Goal: Complete application form

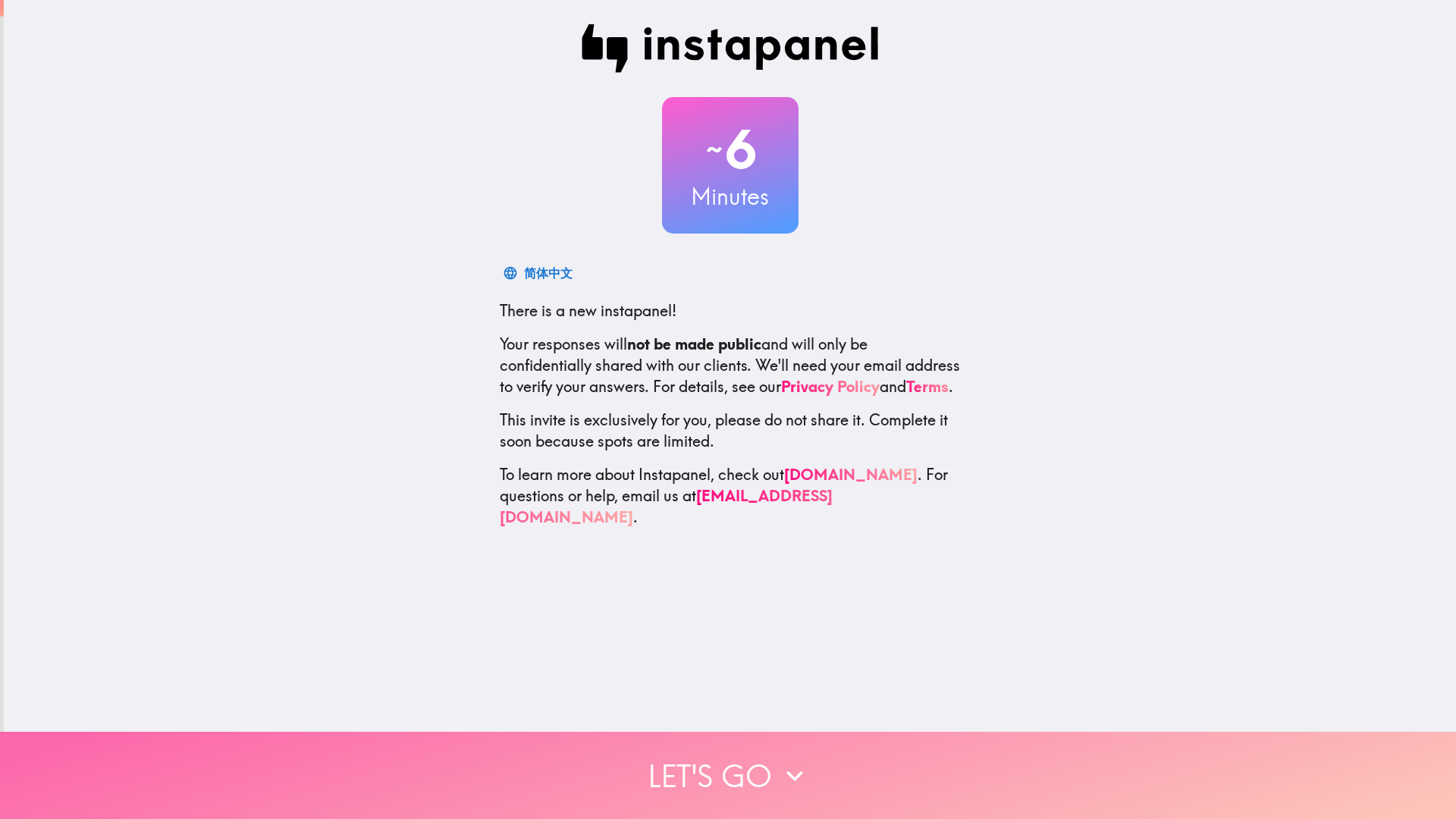
click at [787, 771] on icon "button" at bounding box center [795, 776] width 17 height 11
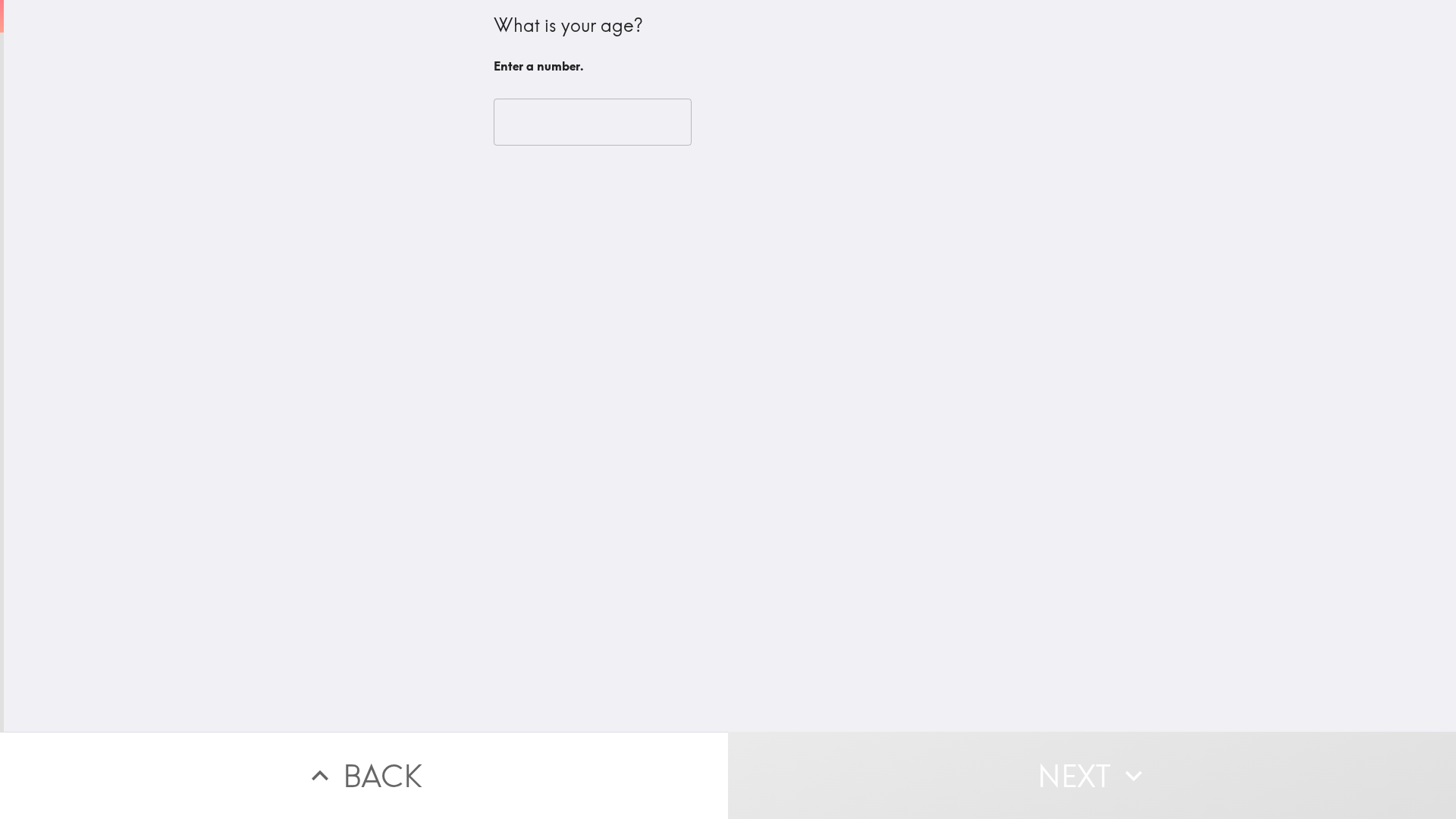
click at [518, 120] on input "number" at bounding box center [592, 121] width 198 height 47
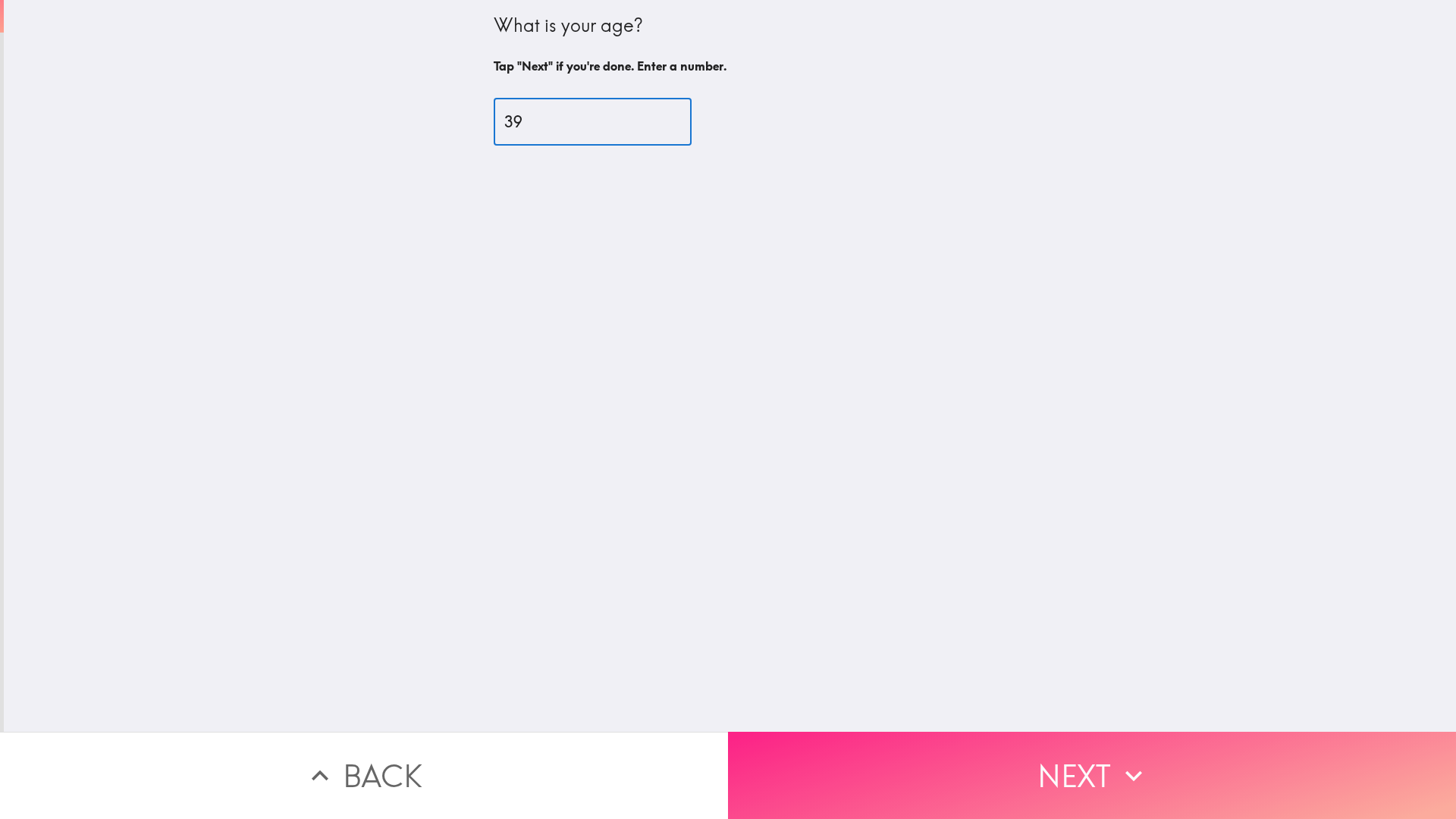
type input "39"
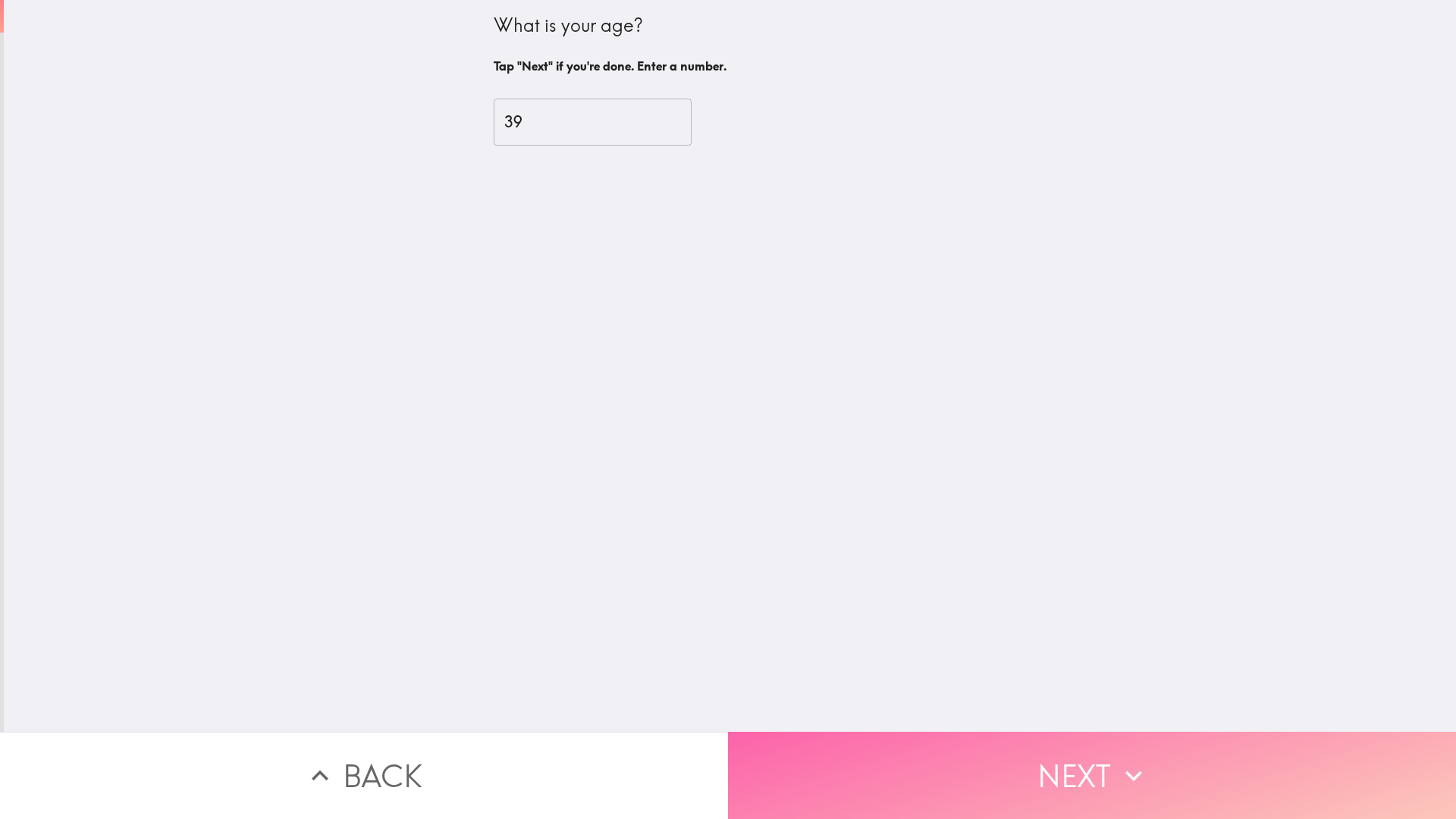
click at [958, 777] on button "Next" at bounding box center [1091, 775] width 728 height 87
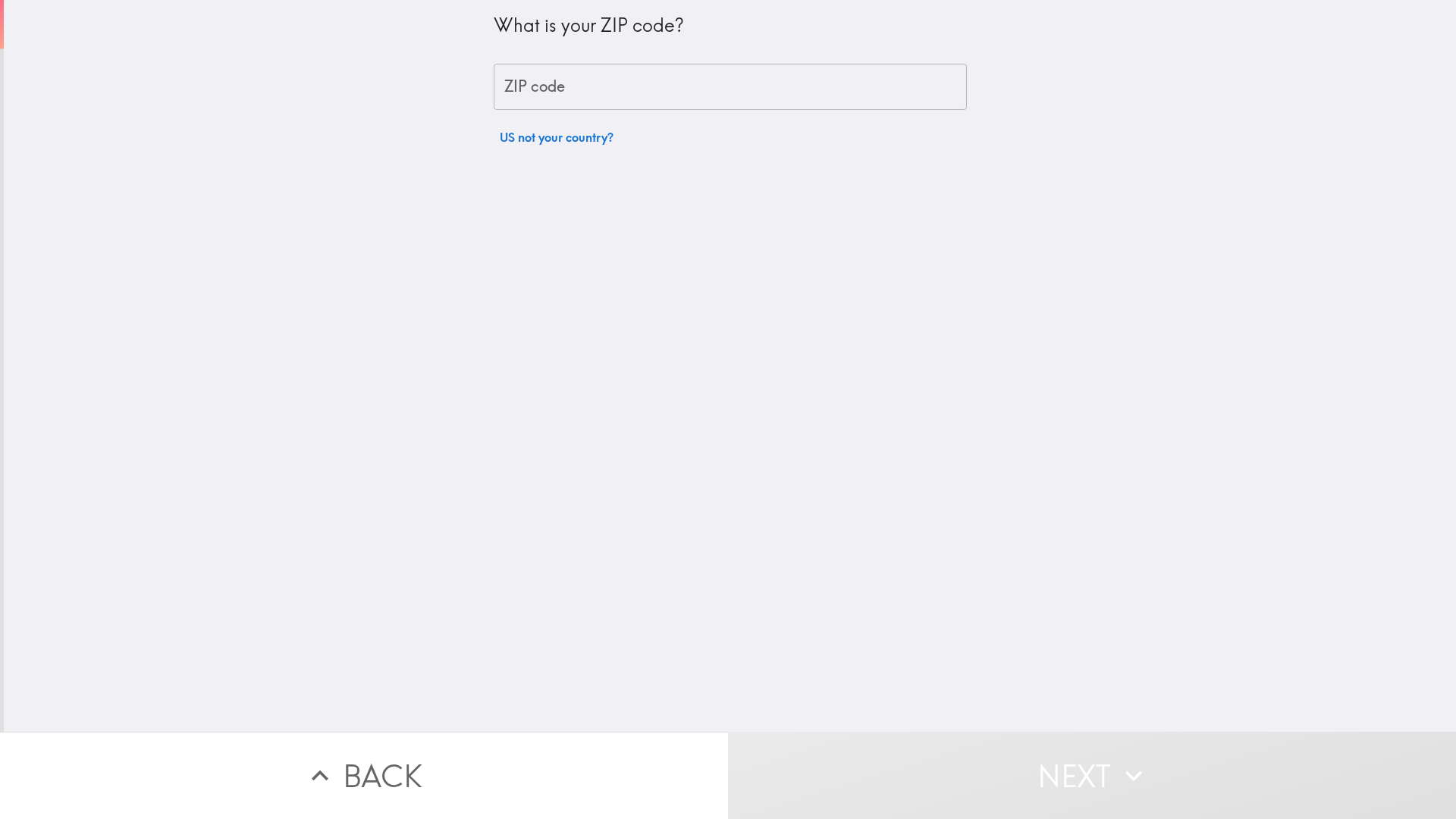
click at [583, 95] on input "ZIP code" at bounding box center [730, 86] width 473 height 47
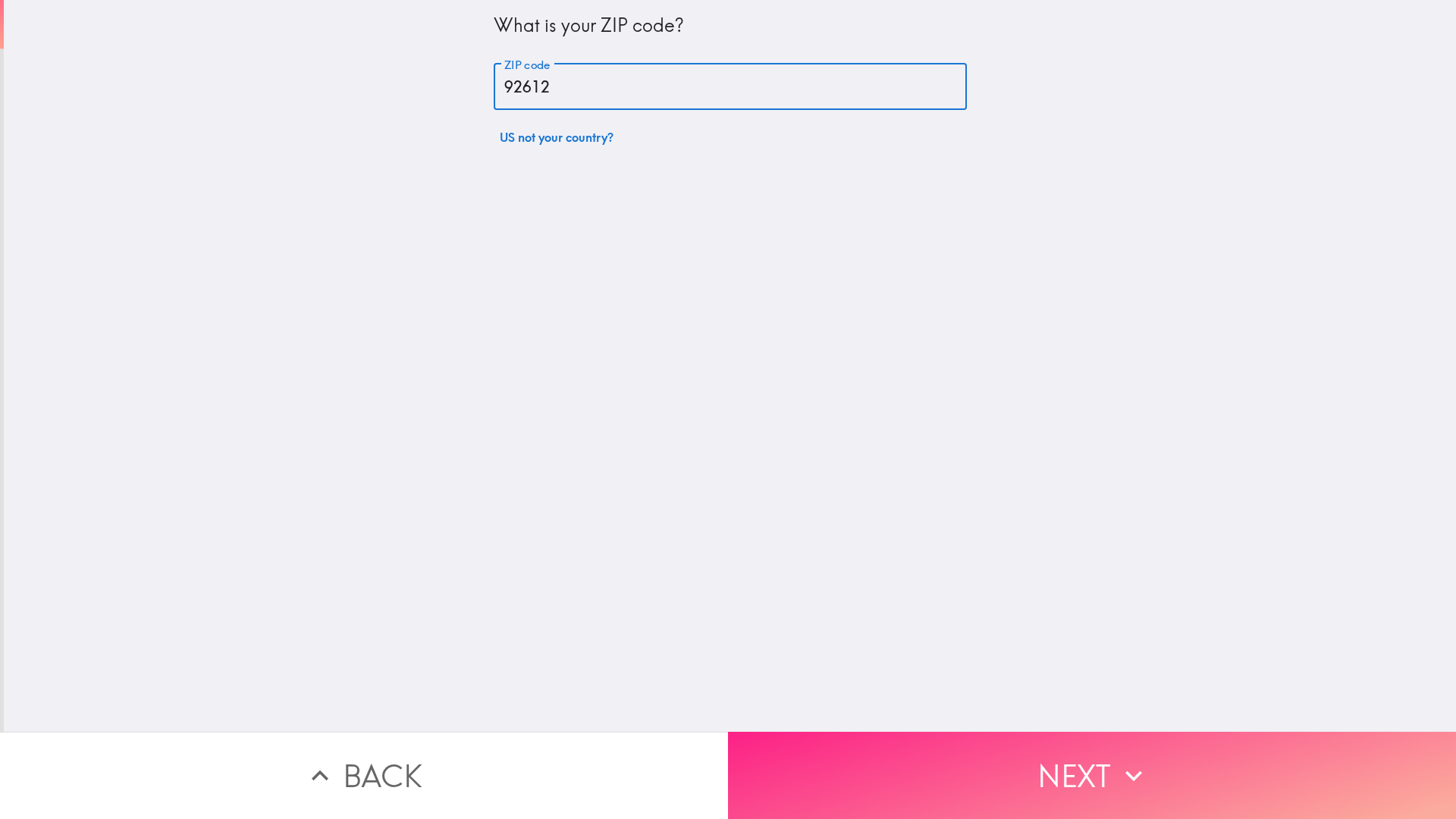
type input "92612"
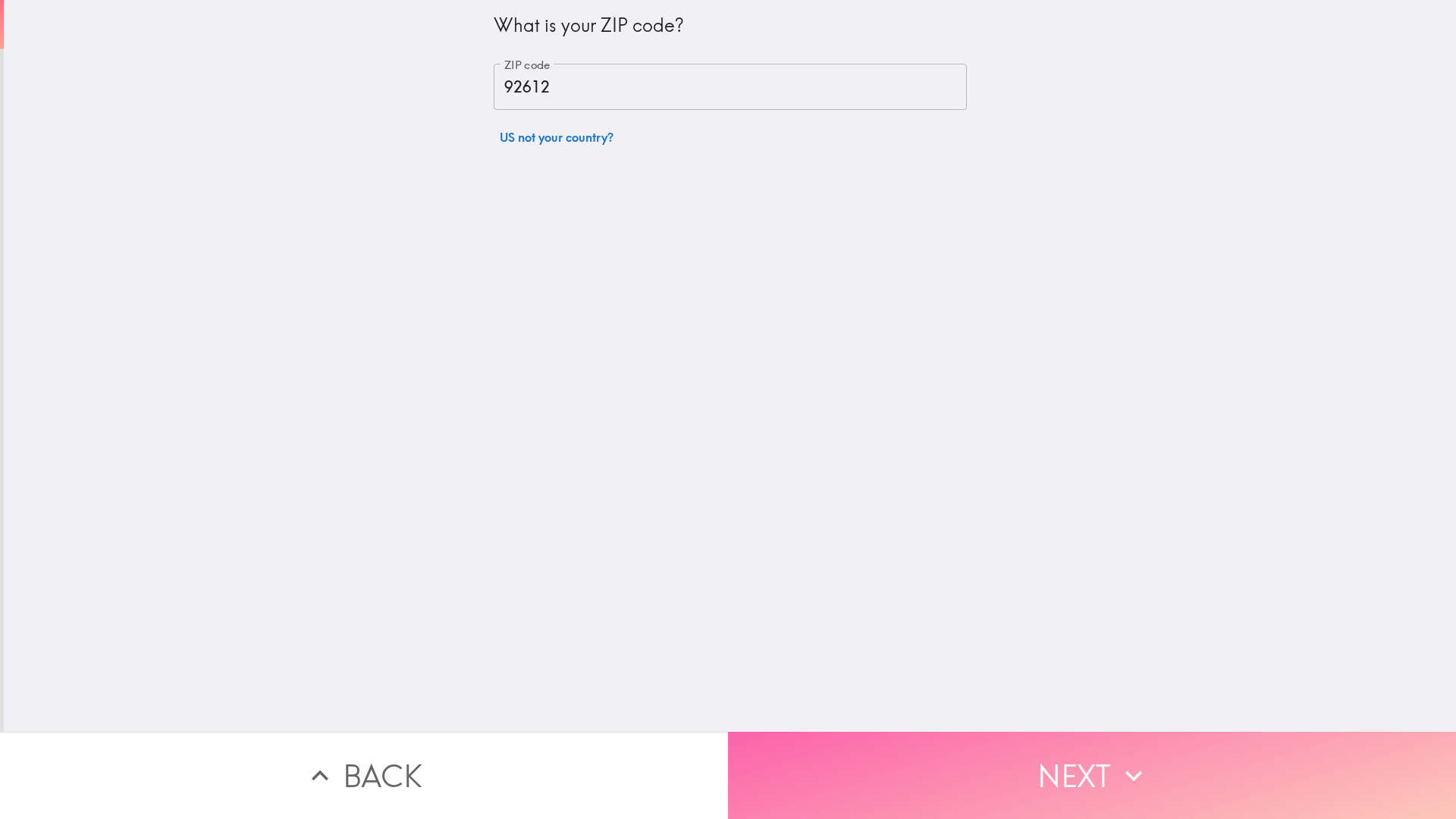
click at [884, 763] on button "Next" at bounding box center [1091, 775] width 728 height 87
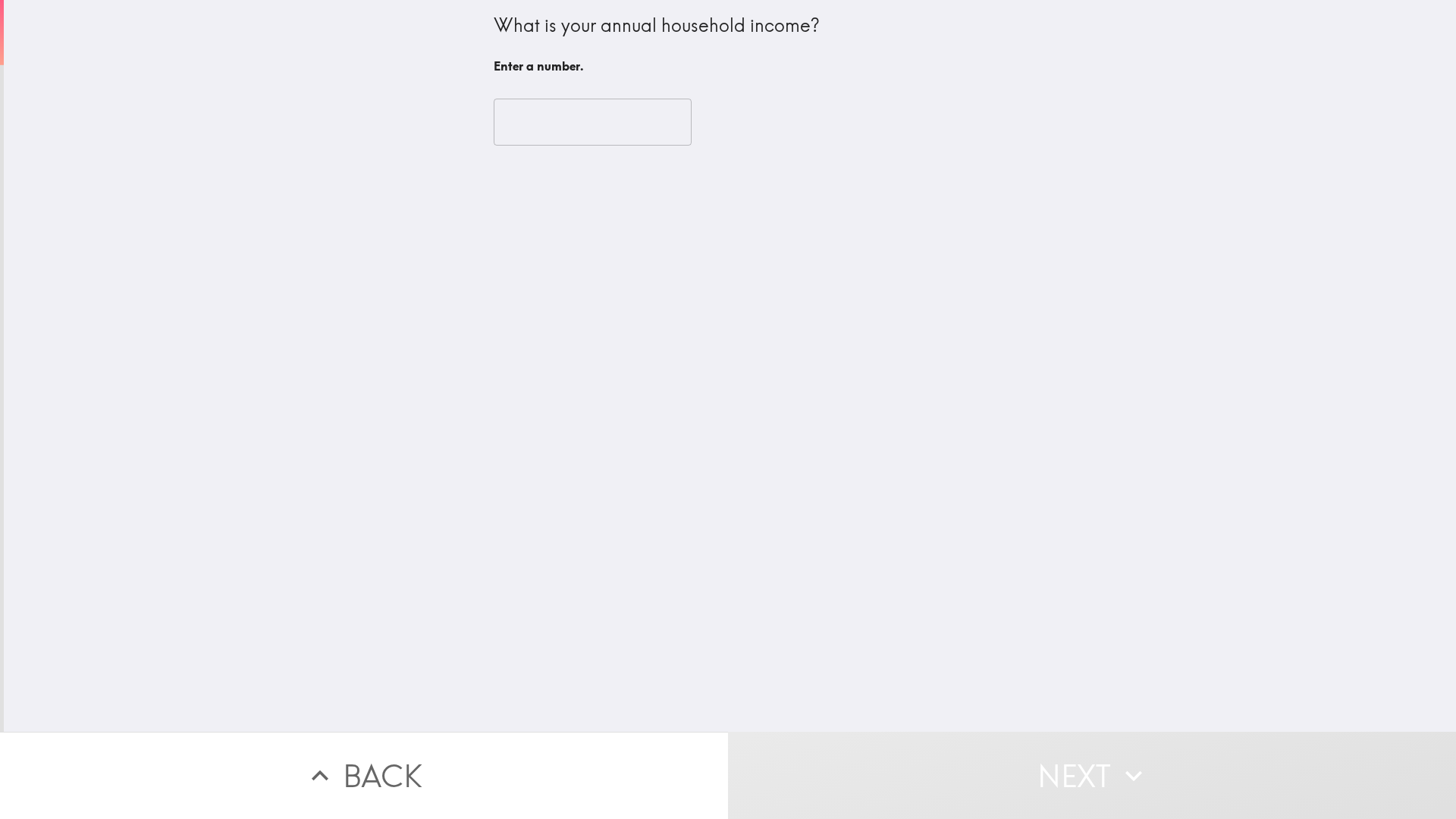
click at [488, 117] on div "What is your annual household income? Enter a number. ​" at bounding box center [730, 81] width 485 height 164
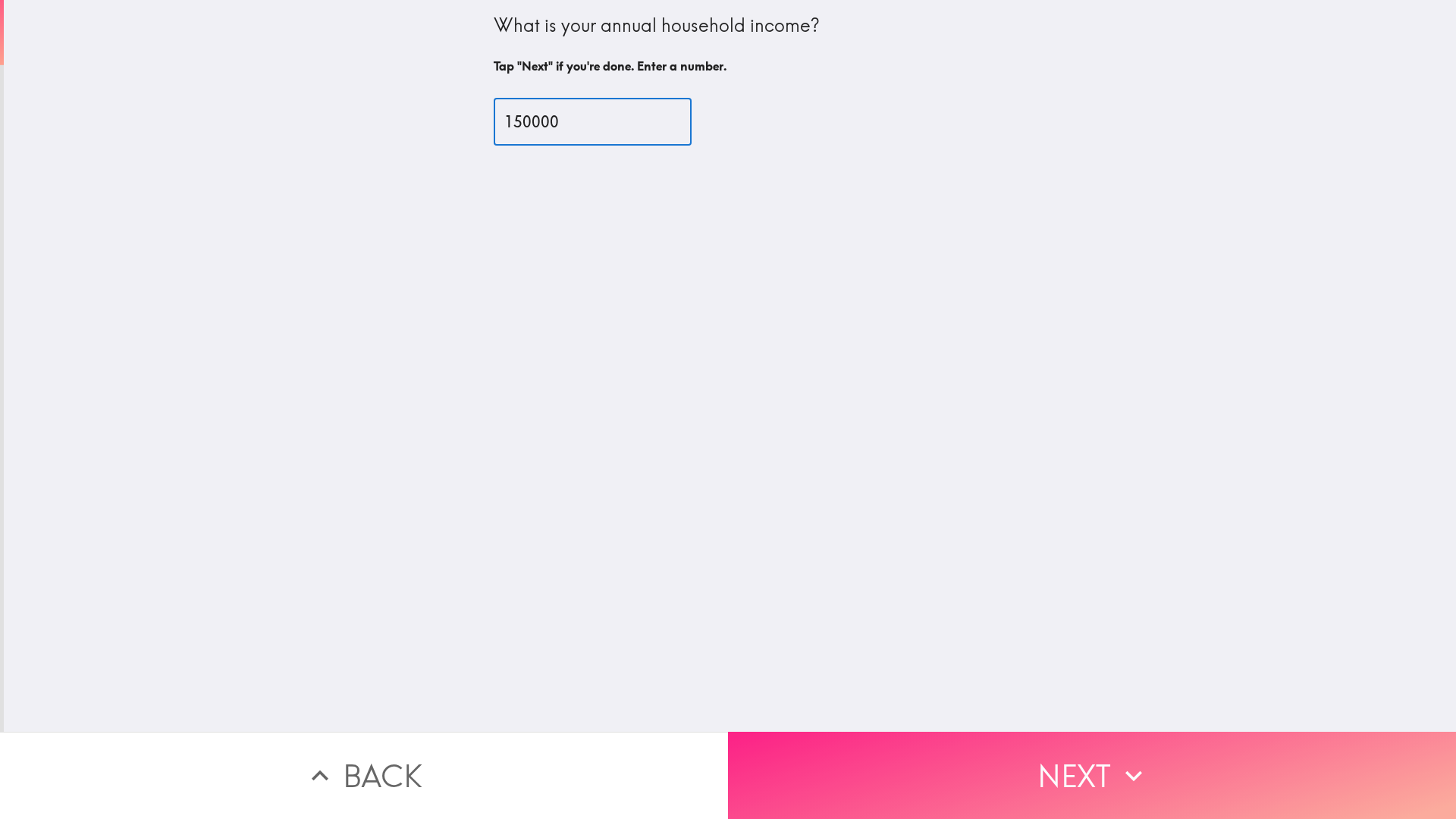
type input "150000"
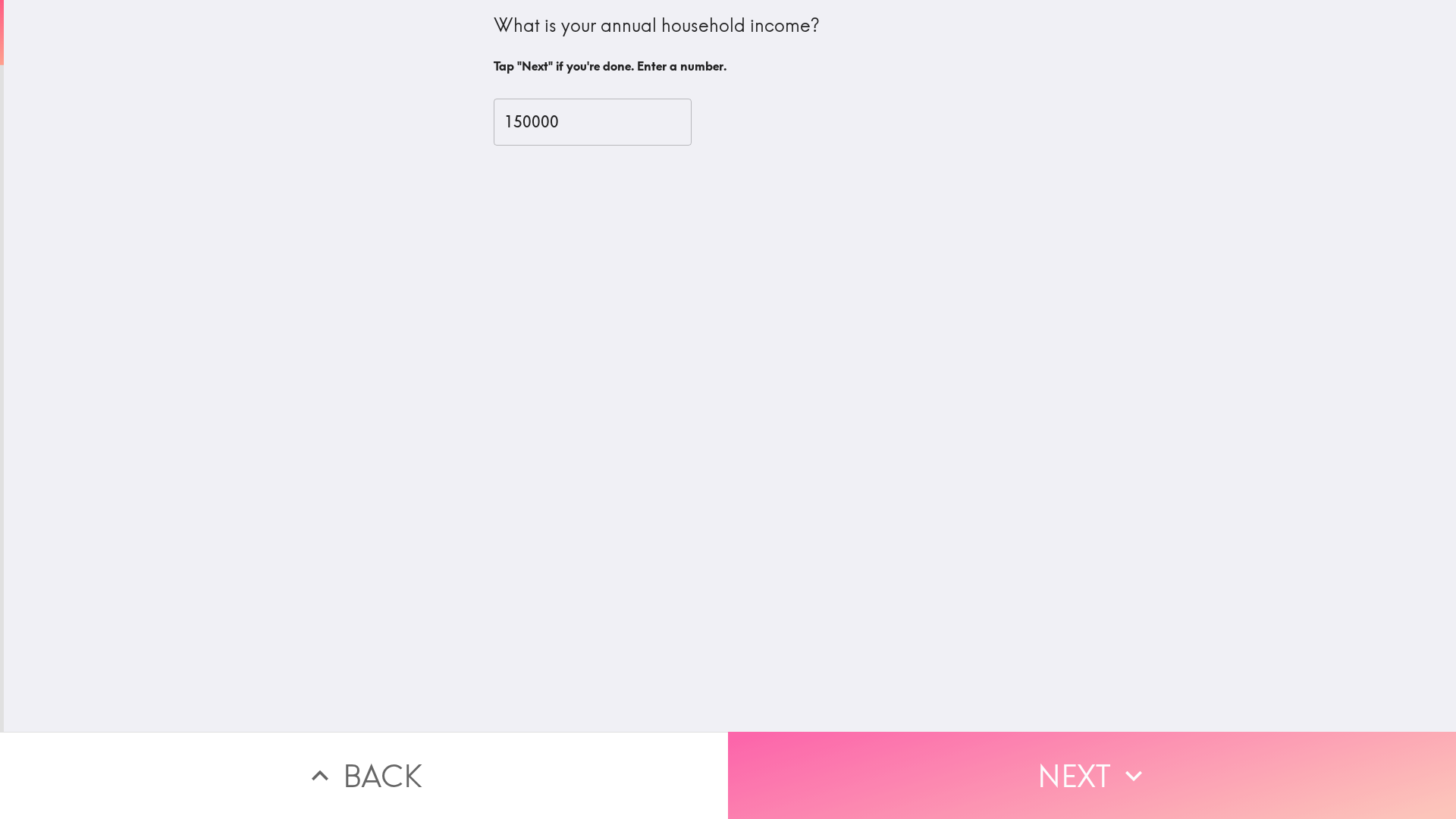
click at [934, 771] on button "Next" at bounding box center [1091, 775] width 728 height 87
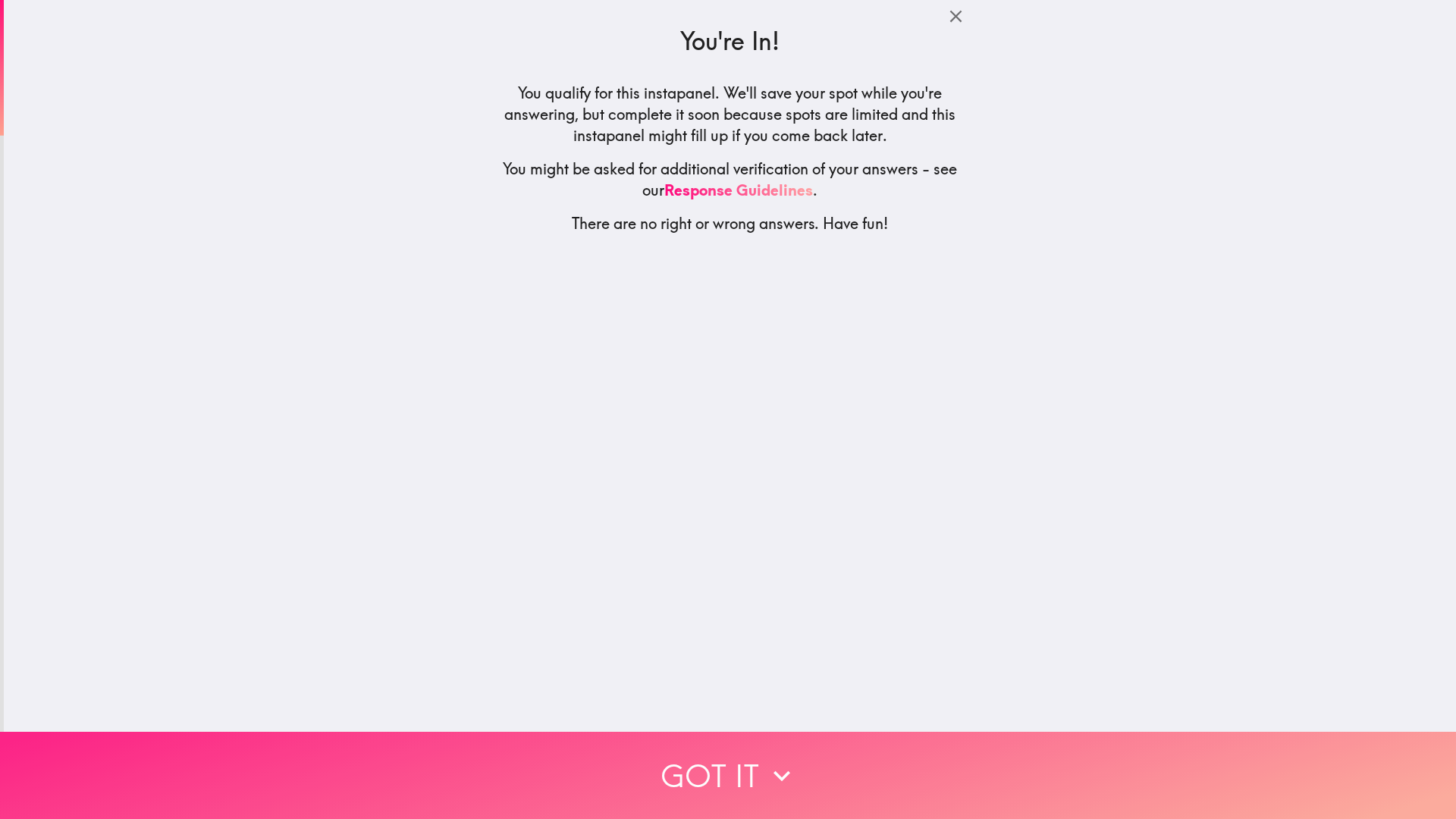
click at [713, 766] on button "Got it" at bounding box center [728, 775] width 1456 height 87
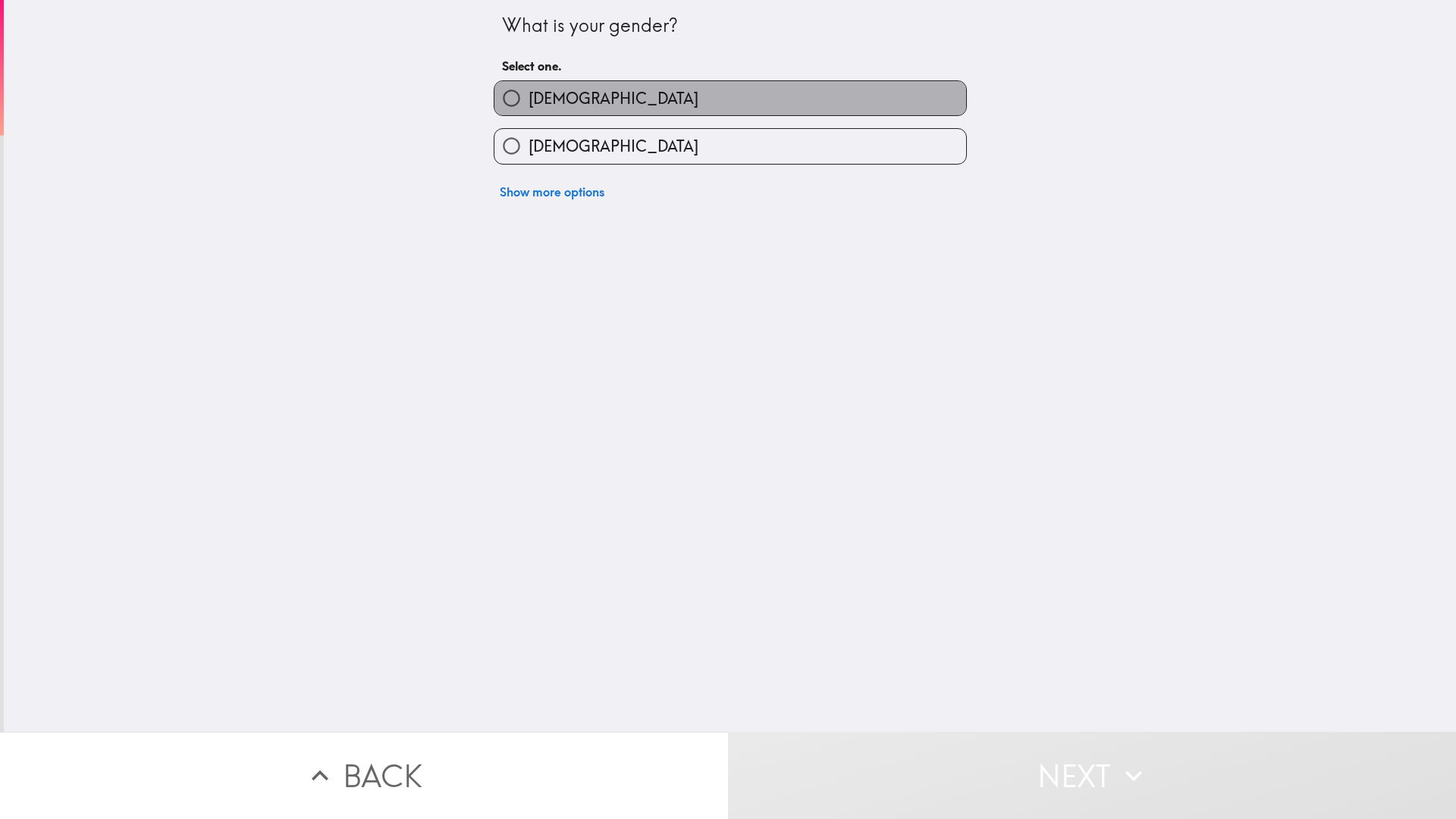
click at [564, 88] on label "[DEMOGRAPHIC_DATA]" at bounding box center [730, 98] width 471 height 34
click at [528, 88] on input "[DEMOGRAPHIC_DATA]" at bounding box center [511, 98] width 34 height 34
radio input "true"
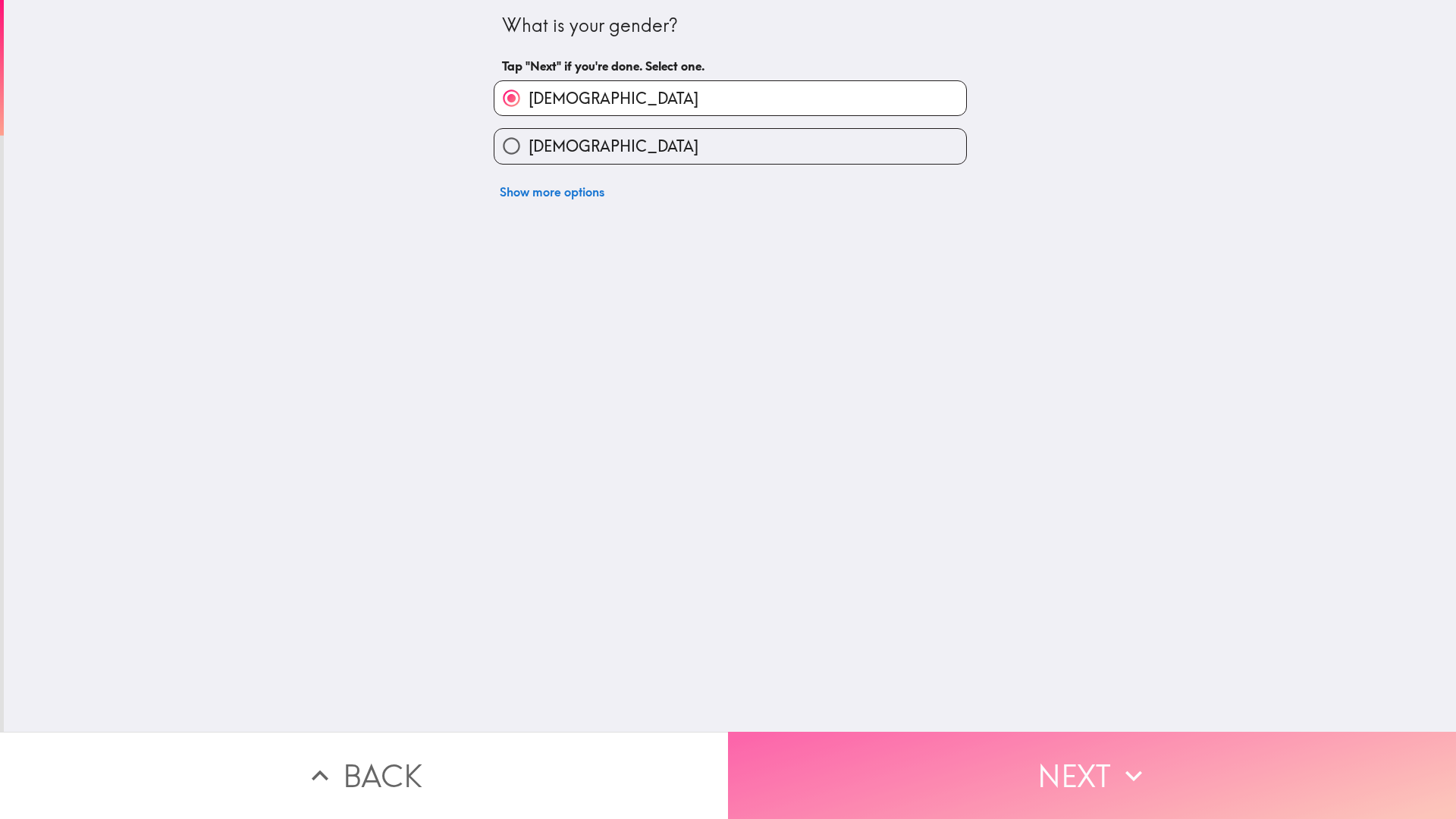
click at [949, 753] on button "Next" at bounding box center [1091, 775] width 728 height 87
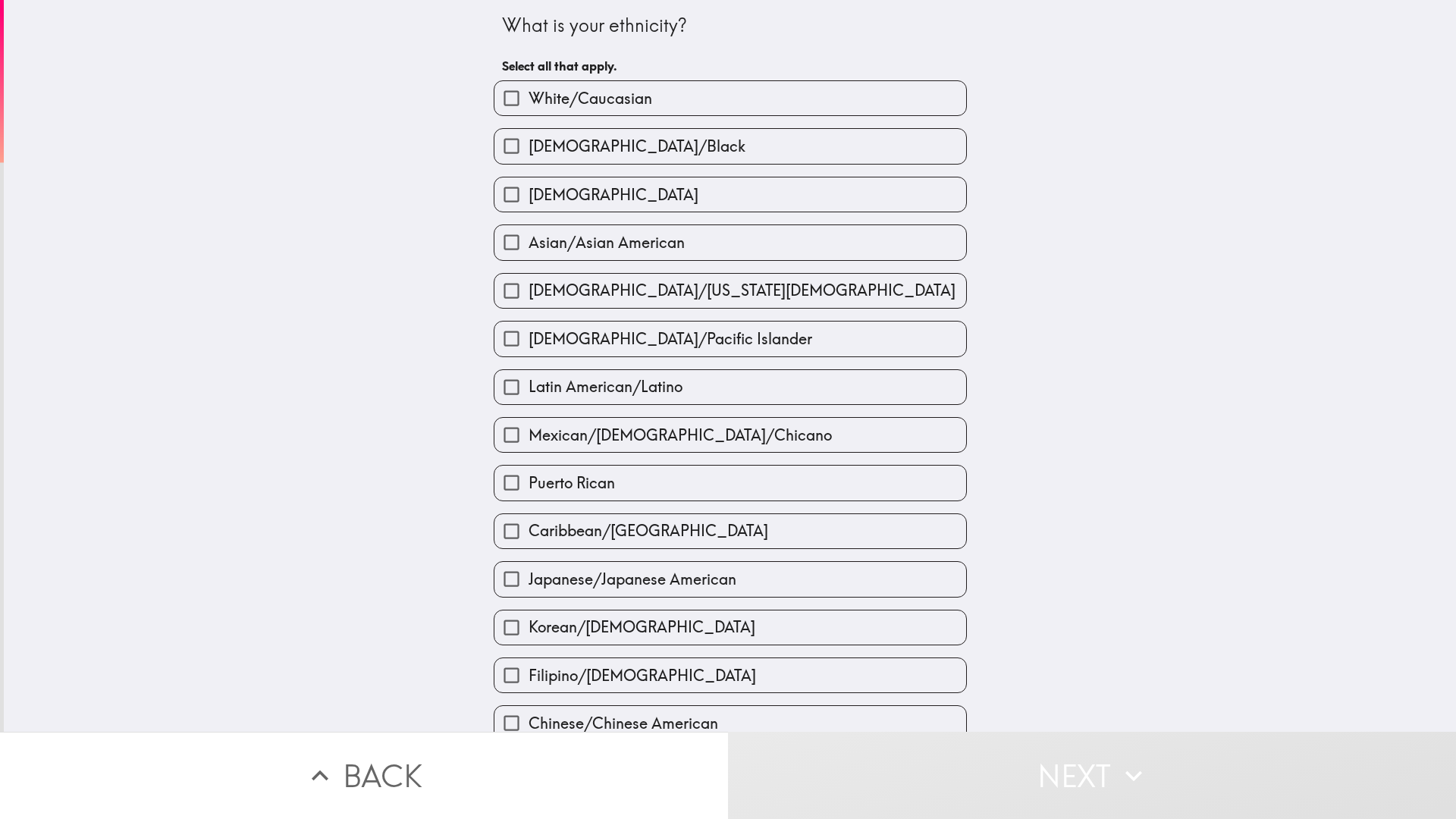
scroll to position [75, 0]
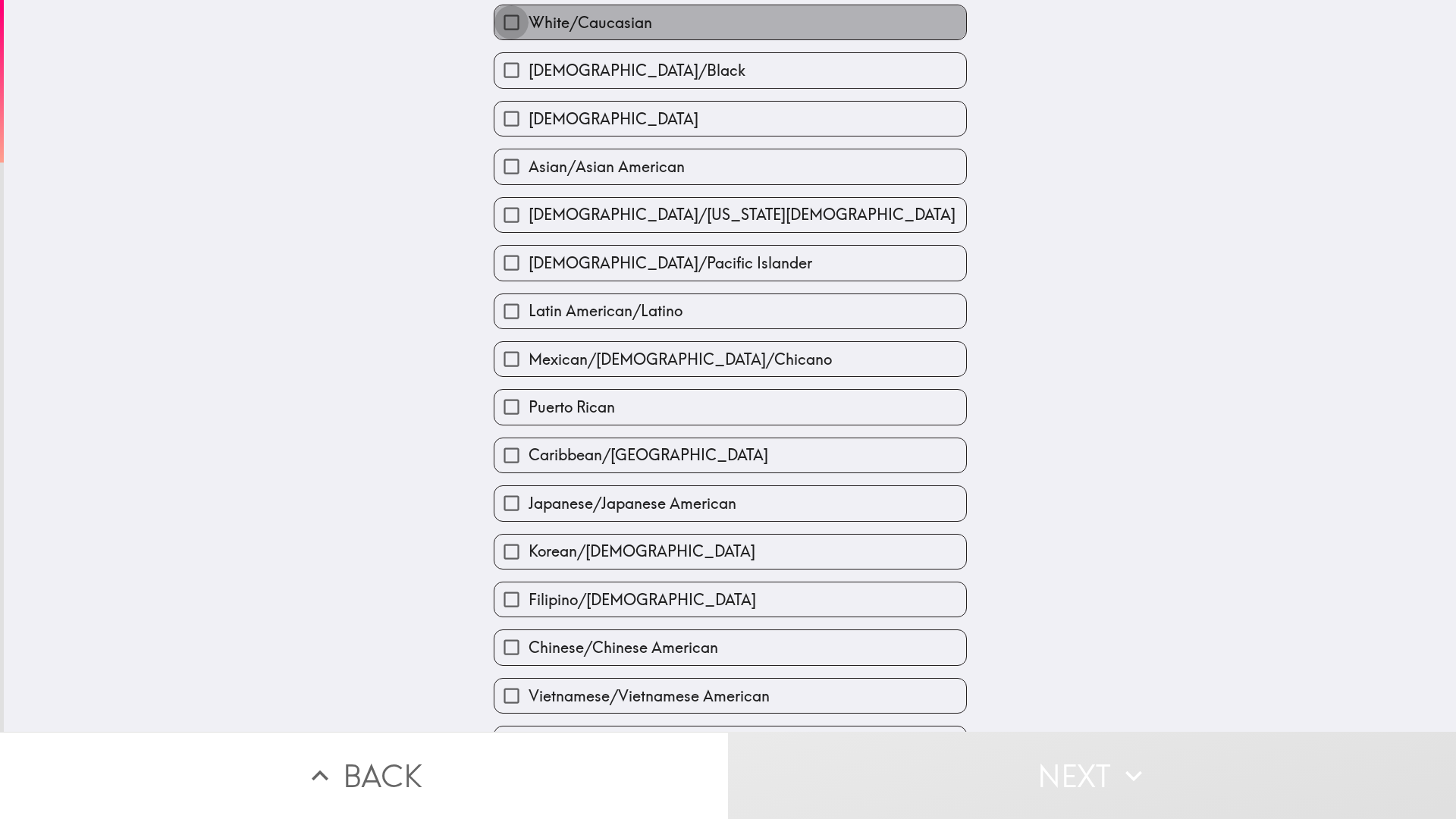
click at [506, 22] on input "White/Caucasian" at bounding box center [511, 22] width 34 height 34
checkbox input "true"
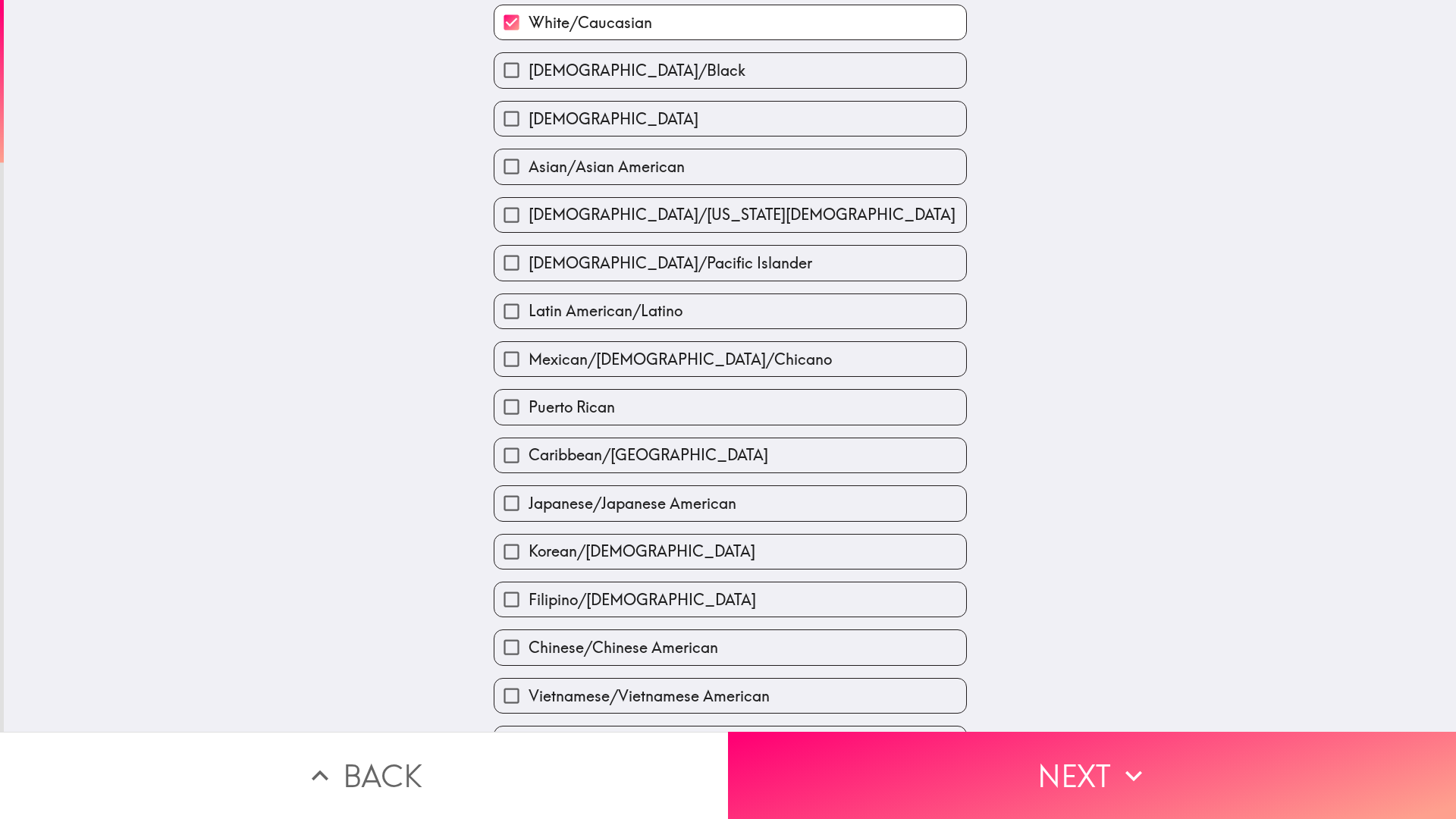
scroll to position [261, 0]
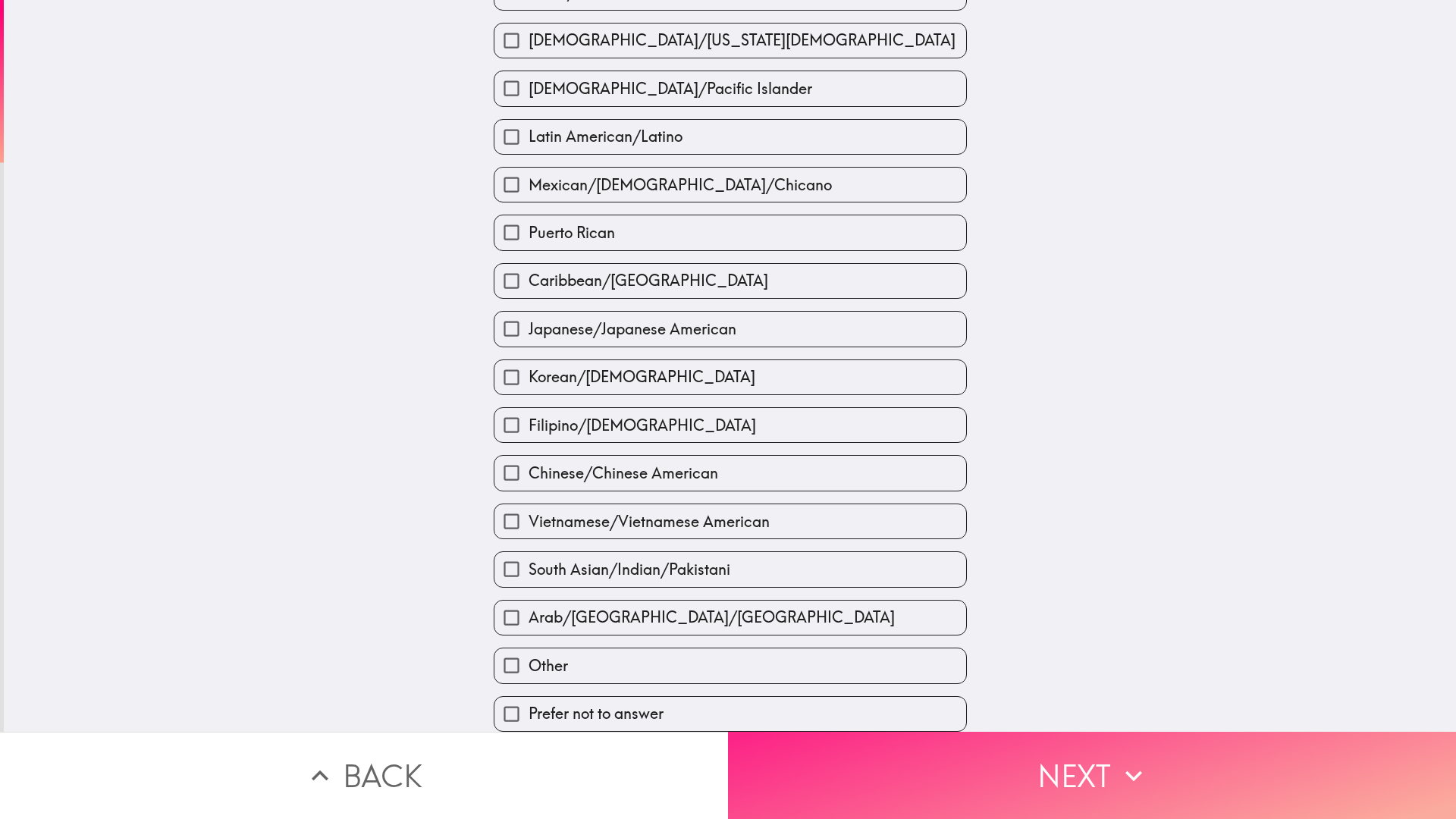
click at [998, 791] on button "Next" at bounding box center [1091, 775] width 728 height 87
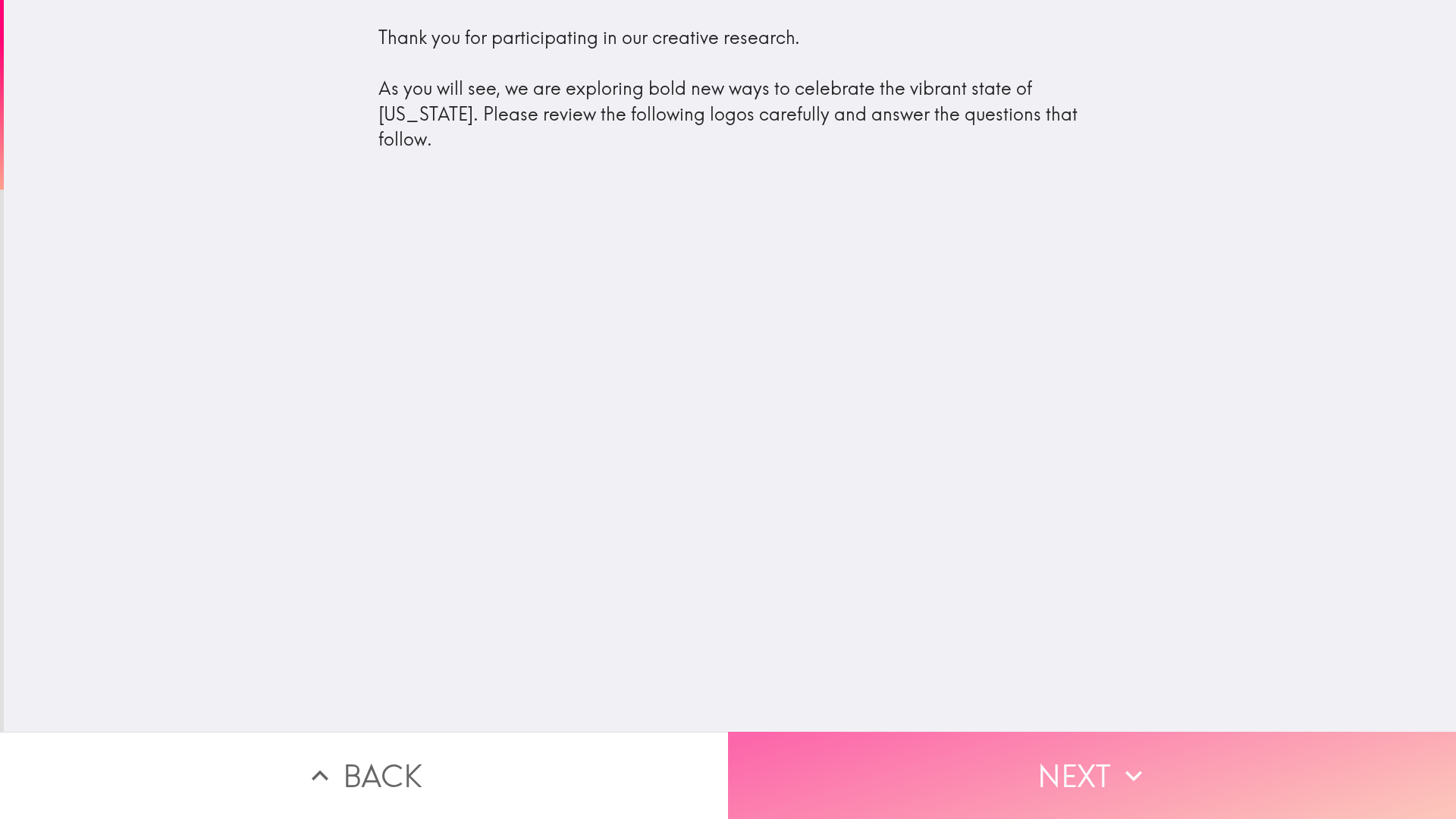
click at [951, 792] on button "Next" at bounding box center [1091, 775] width 728 height 87
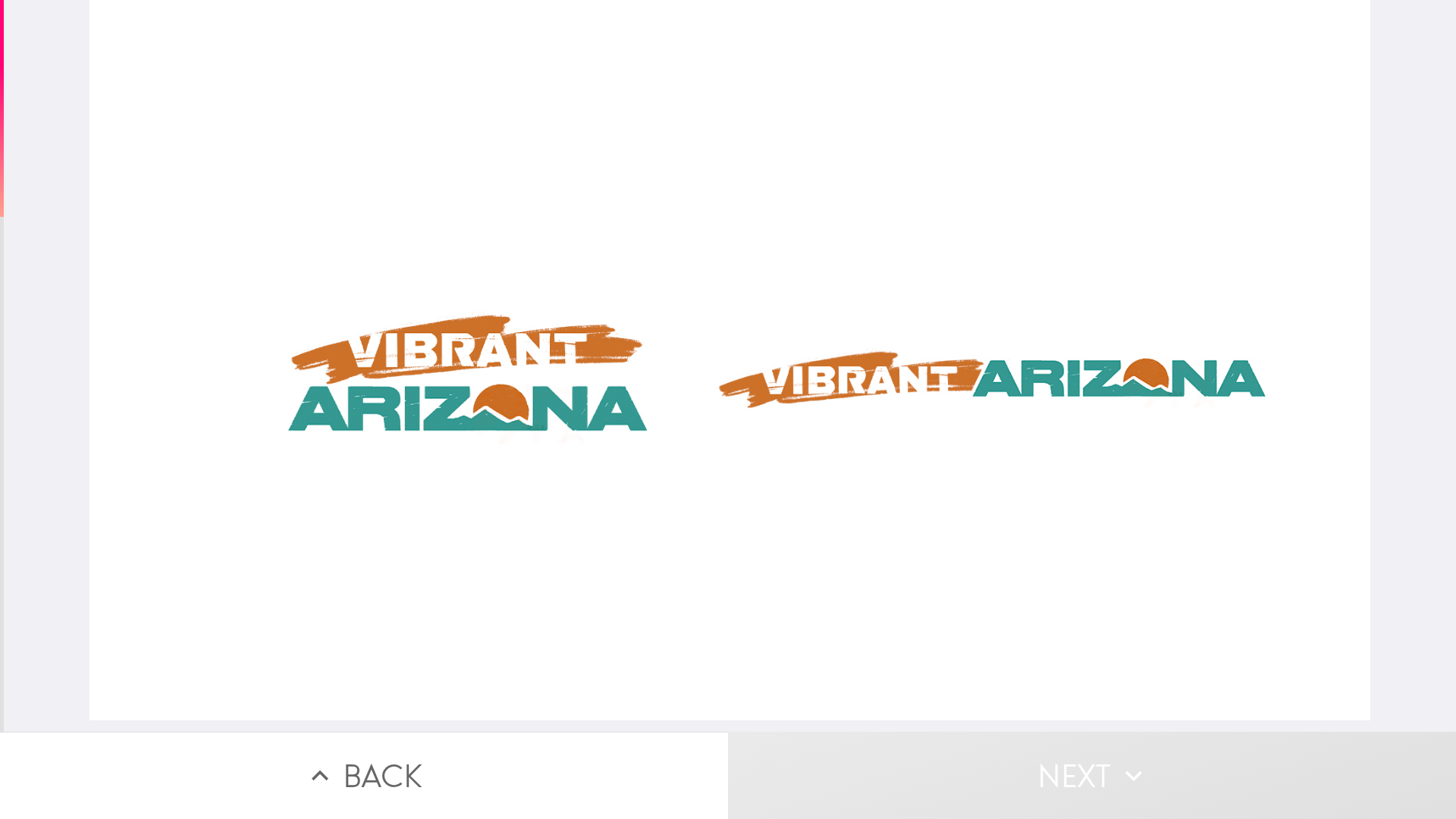
click at [457, 367] on div at bounding box center [730, 359] width 1280 height 720
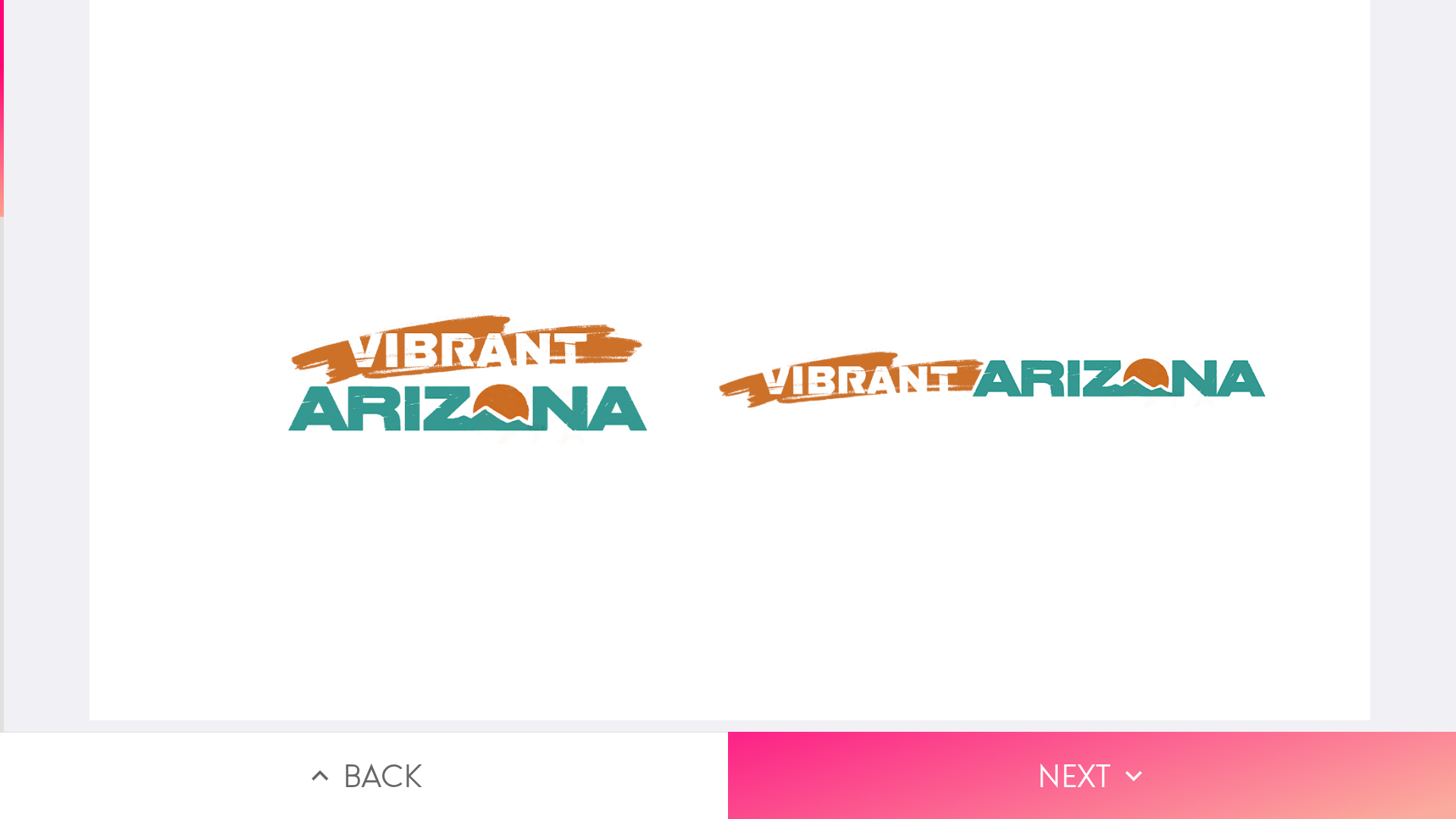
click at [906, 771] on button "Next" at bounding box center [1091, 775] width 728 height 87
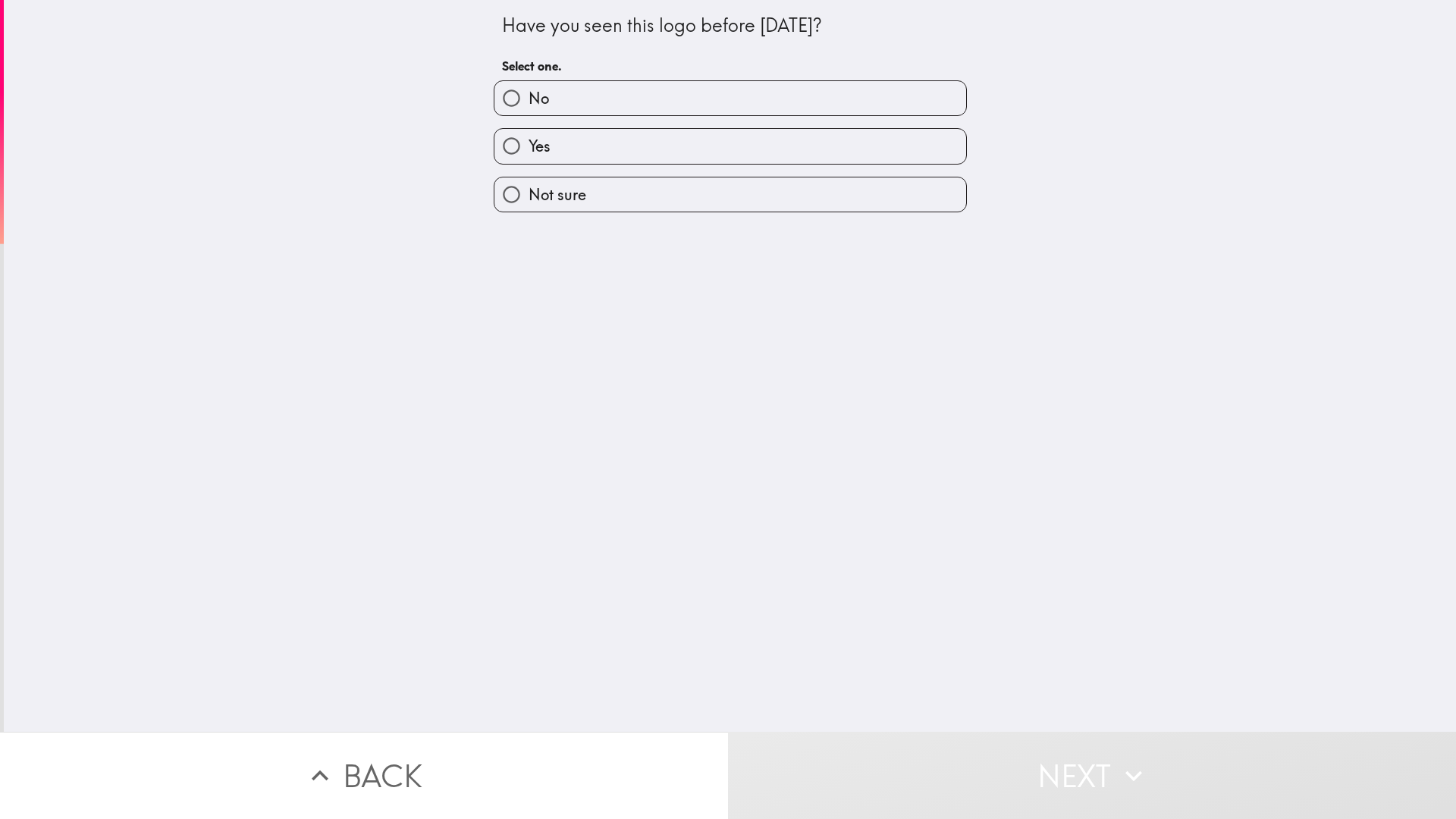
click at [528, 152] on span "Yes" at bounding box center [539, 146] width 22 height 21
click at [517, 152] on input "Yes" at bounding box center [511, 146] width 34 height 34
radio input "true"
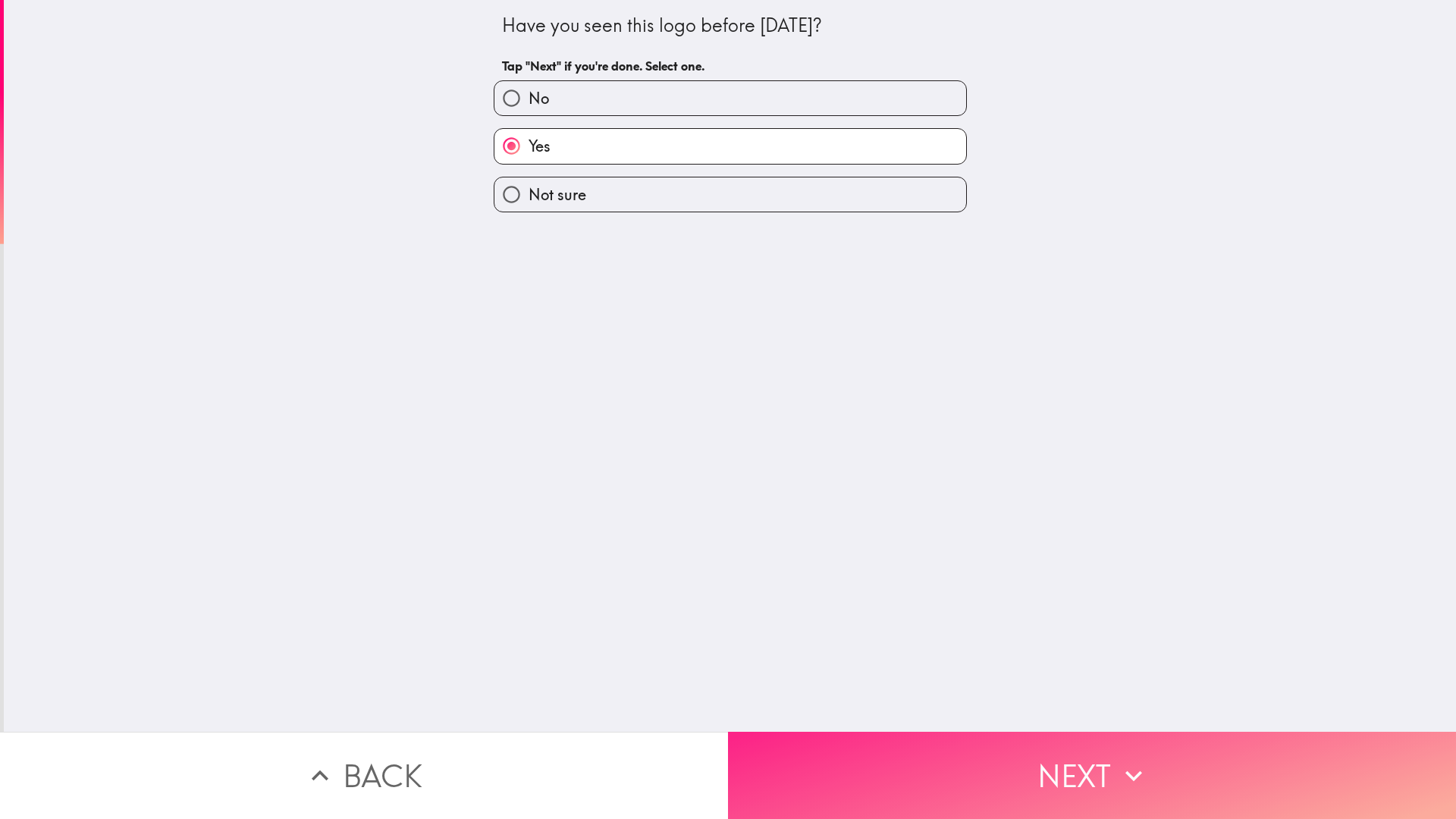
click at [867, 784] on button "Next" at bounding box center [1091, 775] width 728 height 87
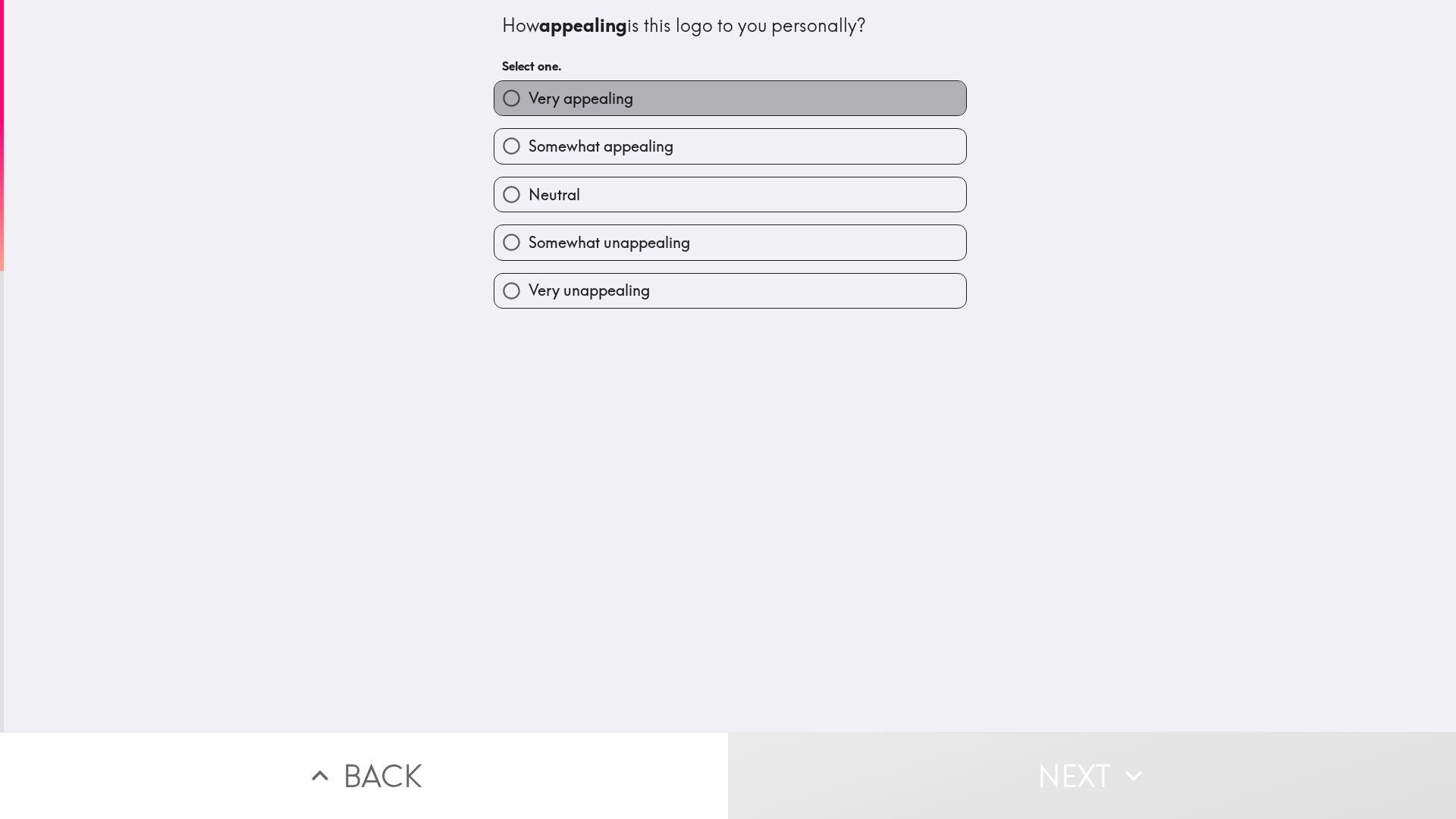
click at [605, 96] on span "Very appealing" at bounding box center [580, 98] width 104 height 21
click at [528, 96] on input "Very appealing" at bounding box center [511, 98] width 34 height 34
radio input "true"
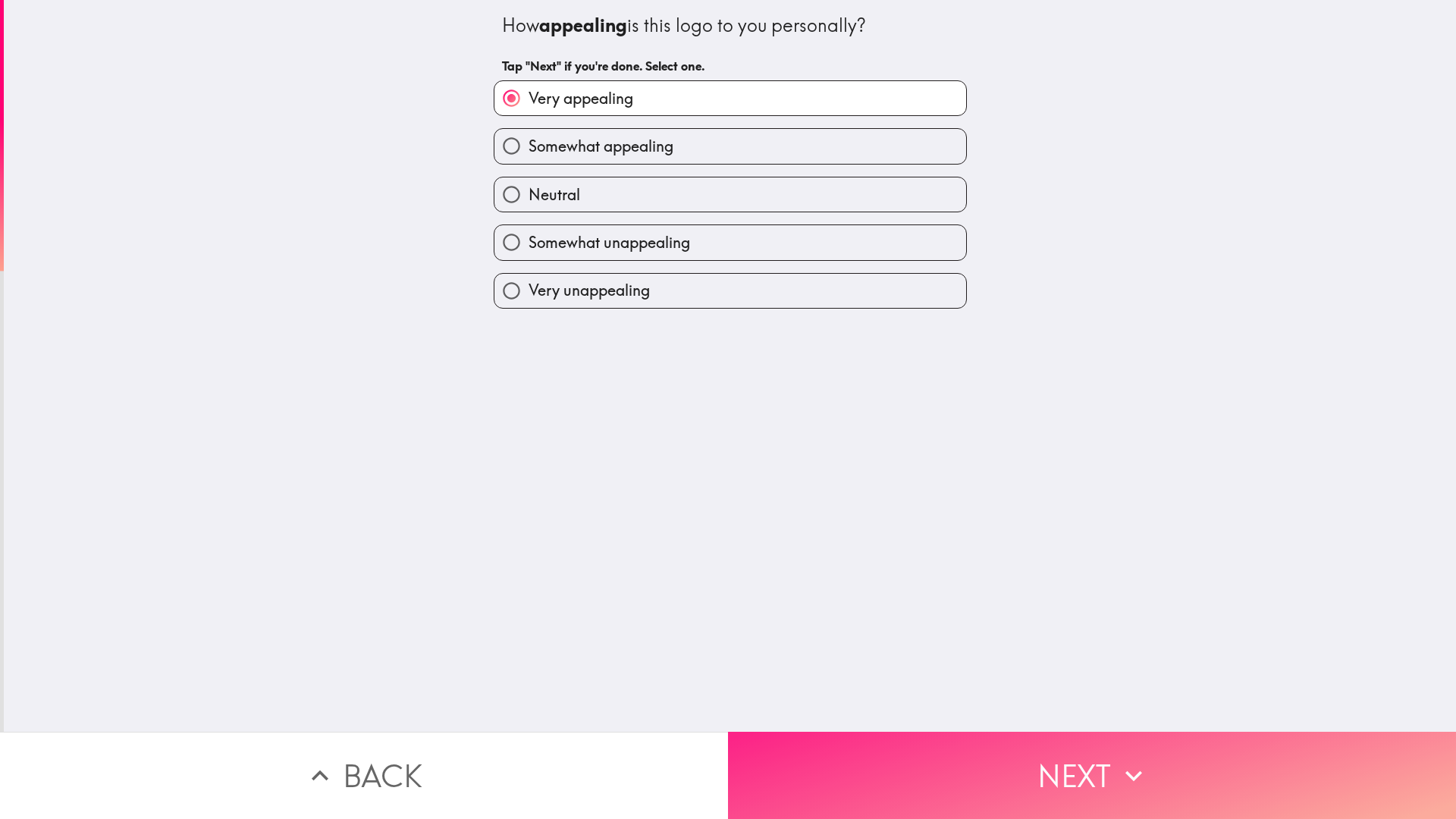
click at [960, 771] on button "Next" at bounding box center [1091, 775] width 728 height 87
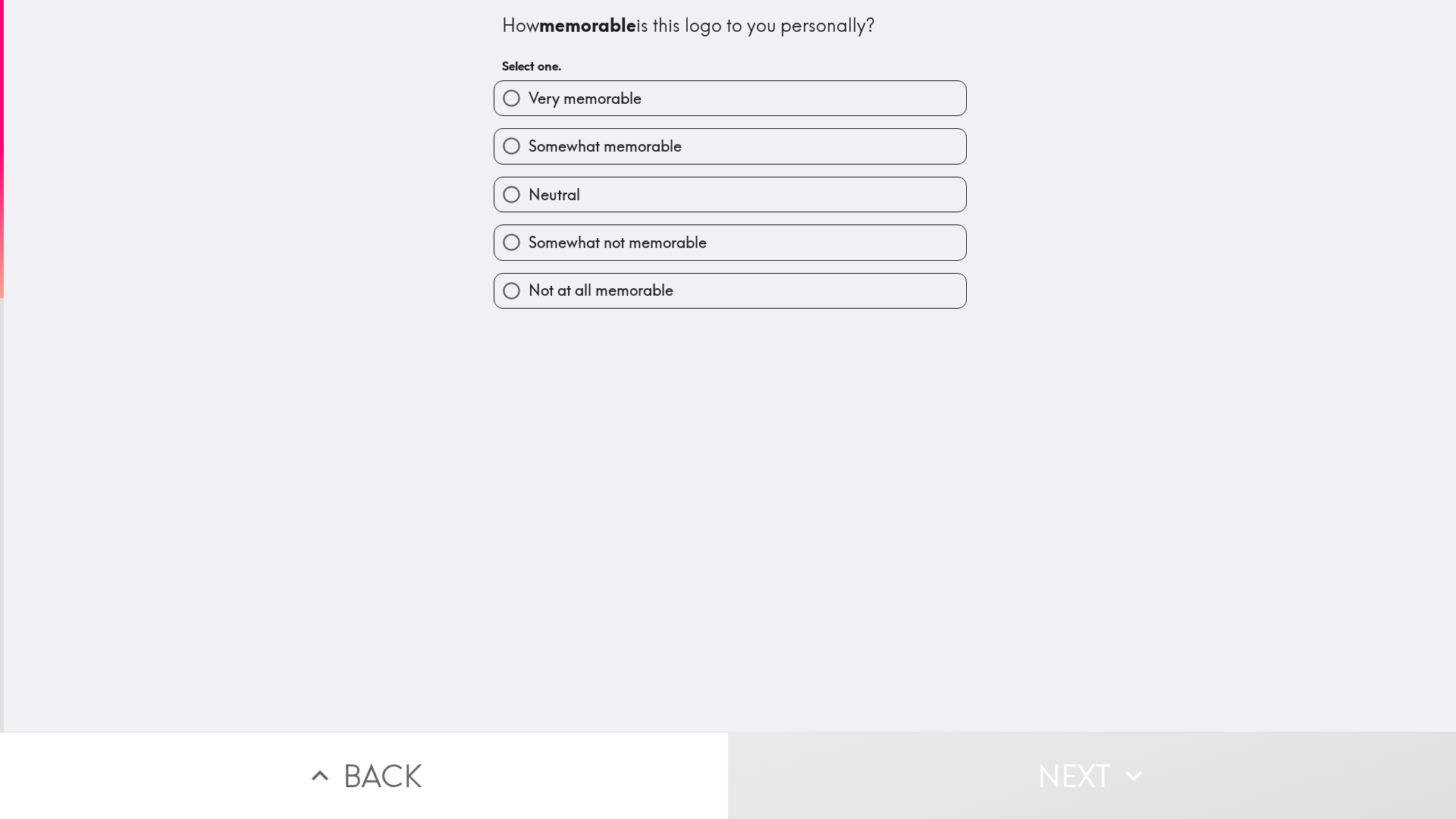
click at [539, 109] on label "Very memorable" at bounding box center [730, 98] width 471 height 34
click at [528, 109] on input "Very memorable" at bounding box center [511, 98] width 34 height 34
radio input "true"
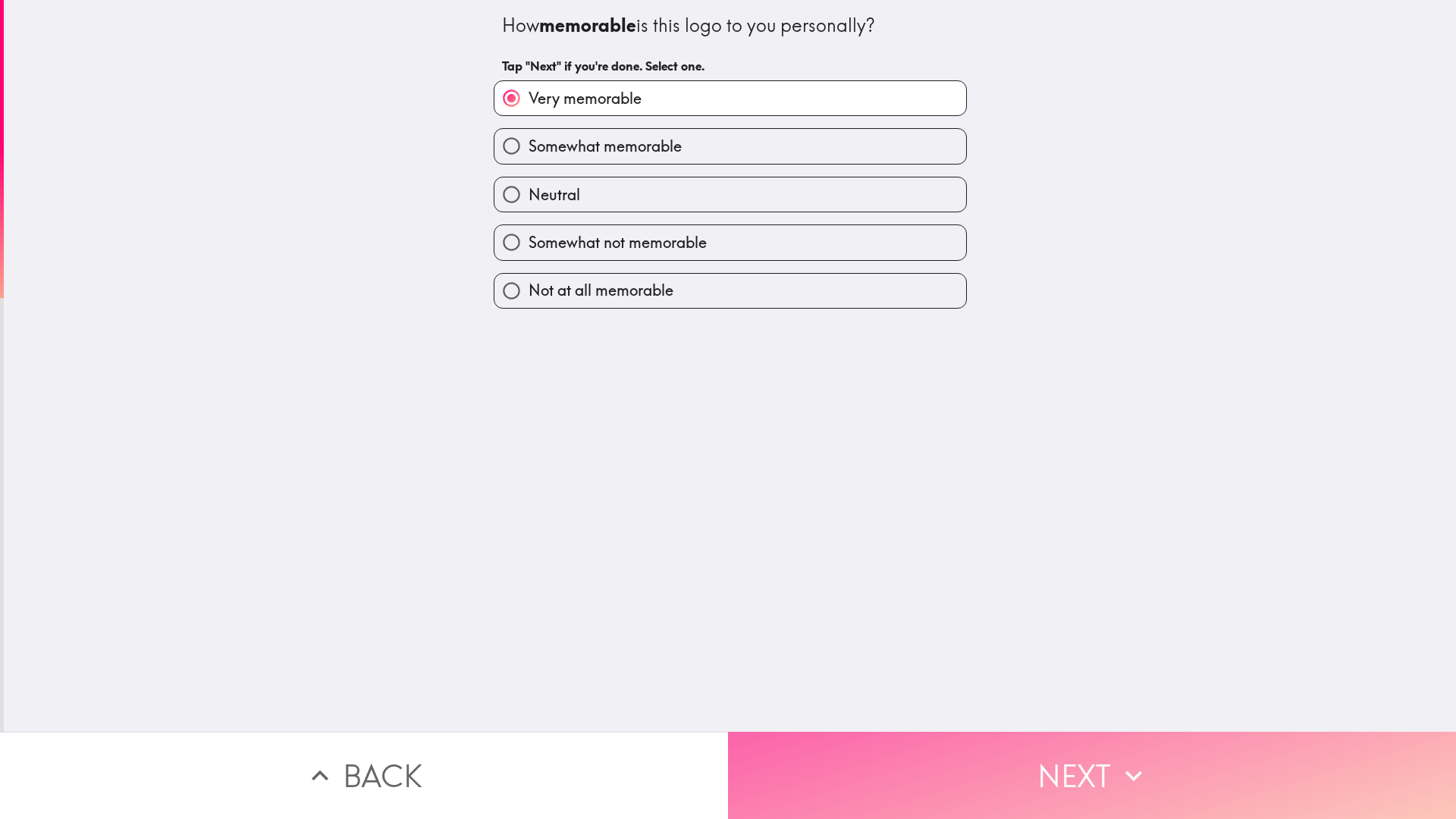
click at [979, 781] on button "Next" at bounding box center [1091, 775] width 728 height 87
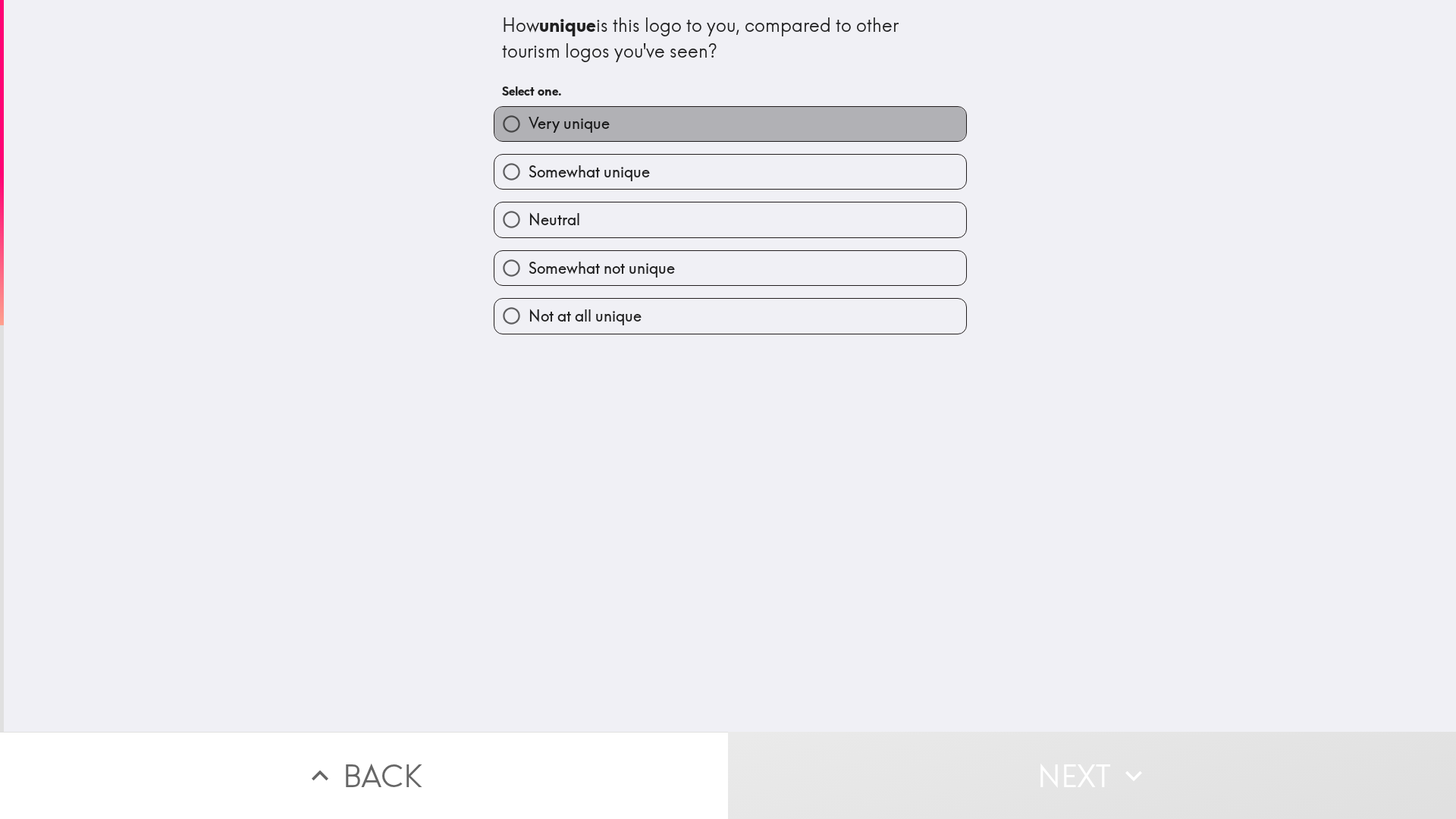
click at [533, 129] on span "Very unique" at bounding box center [569, 123] width 81 height 21
click at [528, 129] on input "Very unique" at bounding box center [511, 124] width 34 height 34
radio input "true"
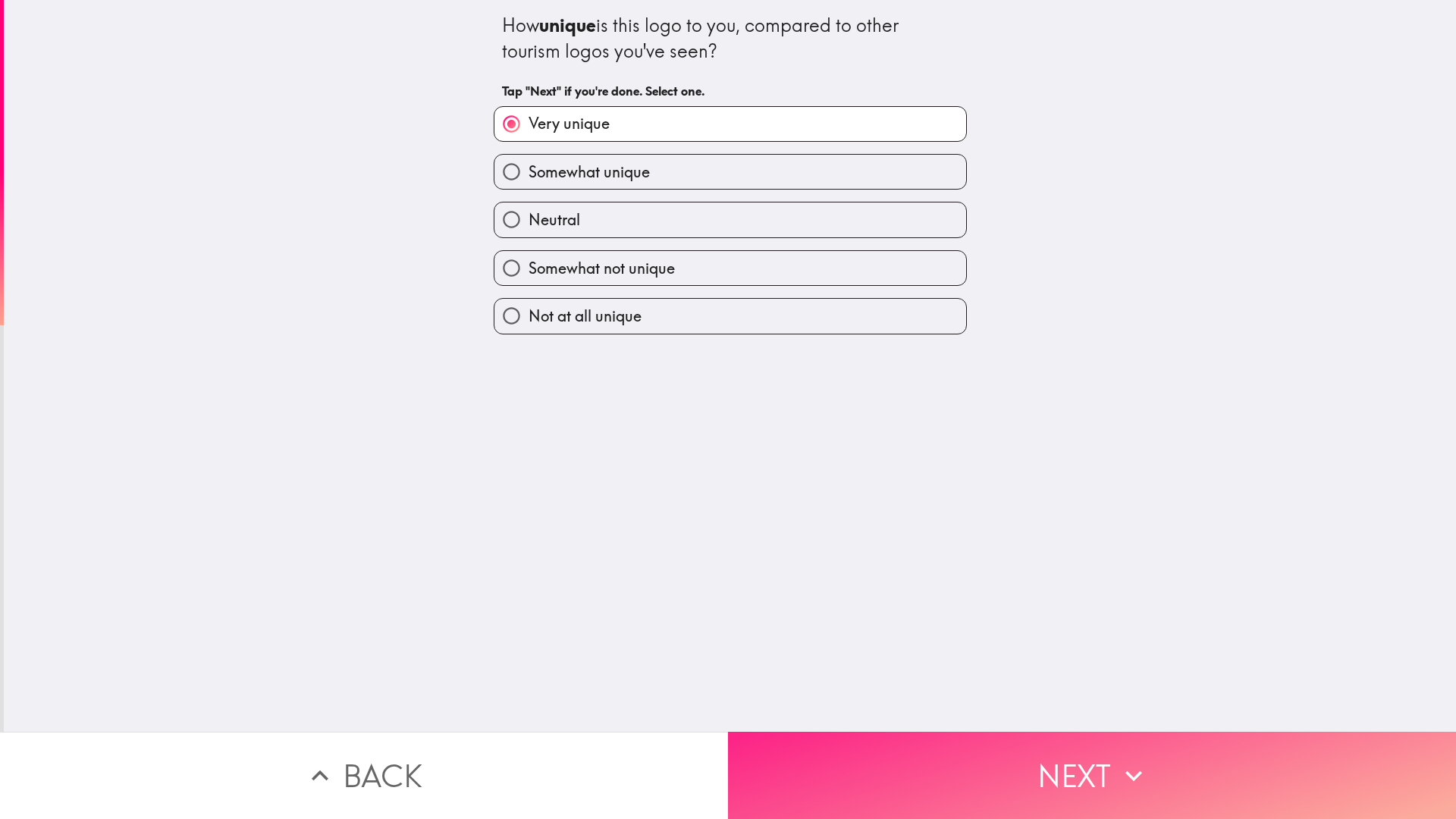
click at [989, 777] on button "Next" at bounding box center [1091, 775] width 728 height 87
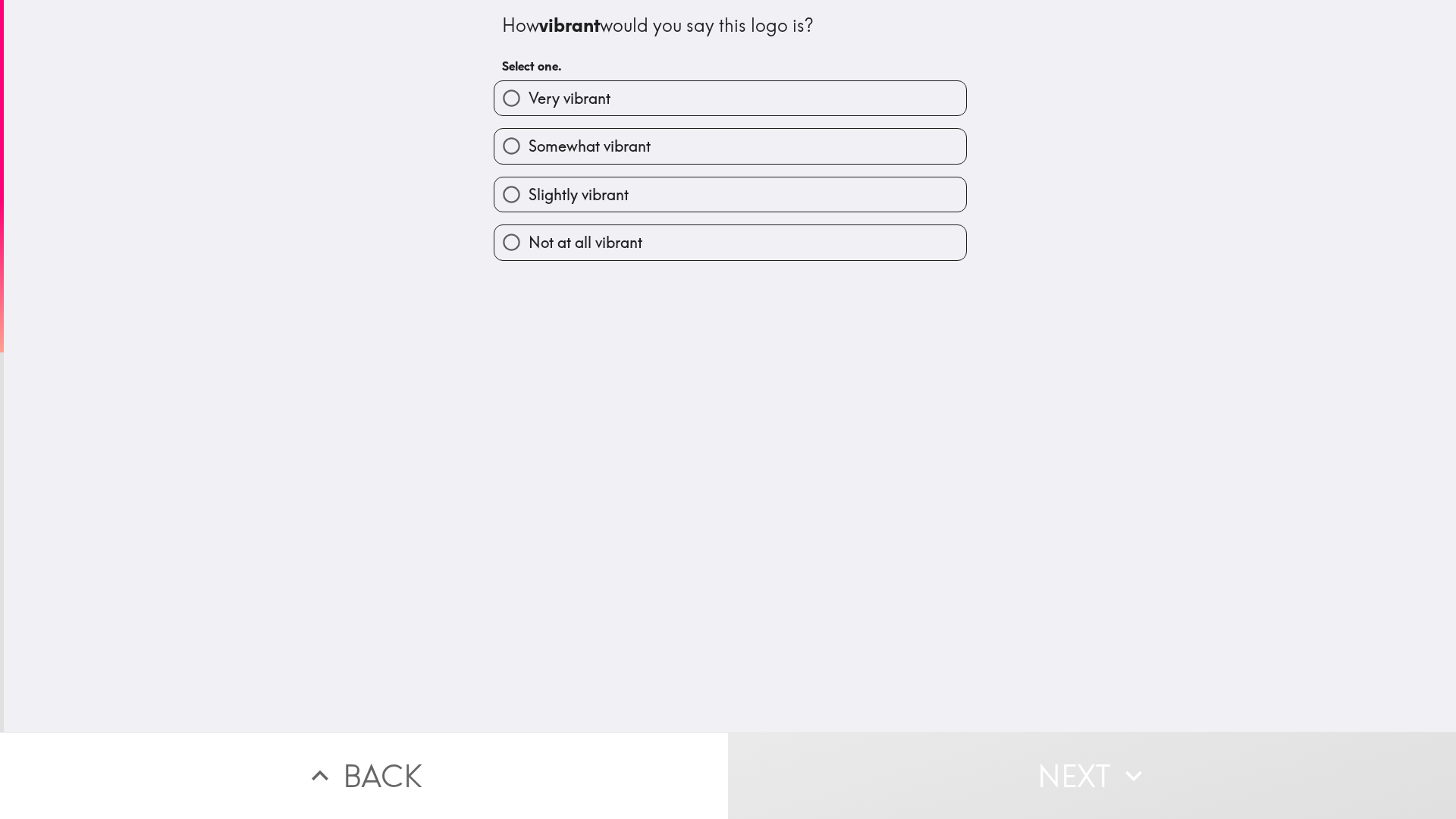
click at [572, 99] on span "Very vibrant" at bounding box center [569, 98] width 82 height 21
click at [528, 99] on input "Very vibrant" at bounding box center [511, 98] width 34 height 34
radio input "true"
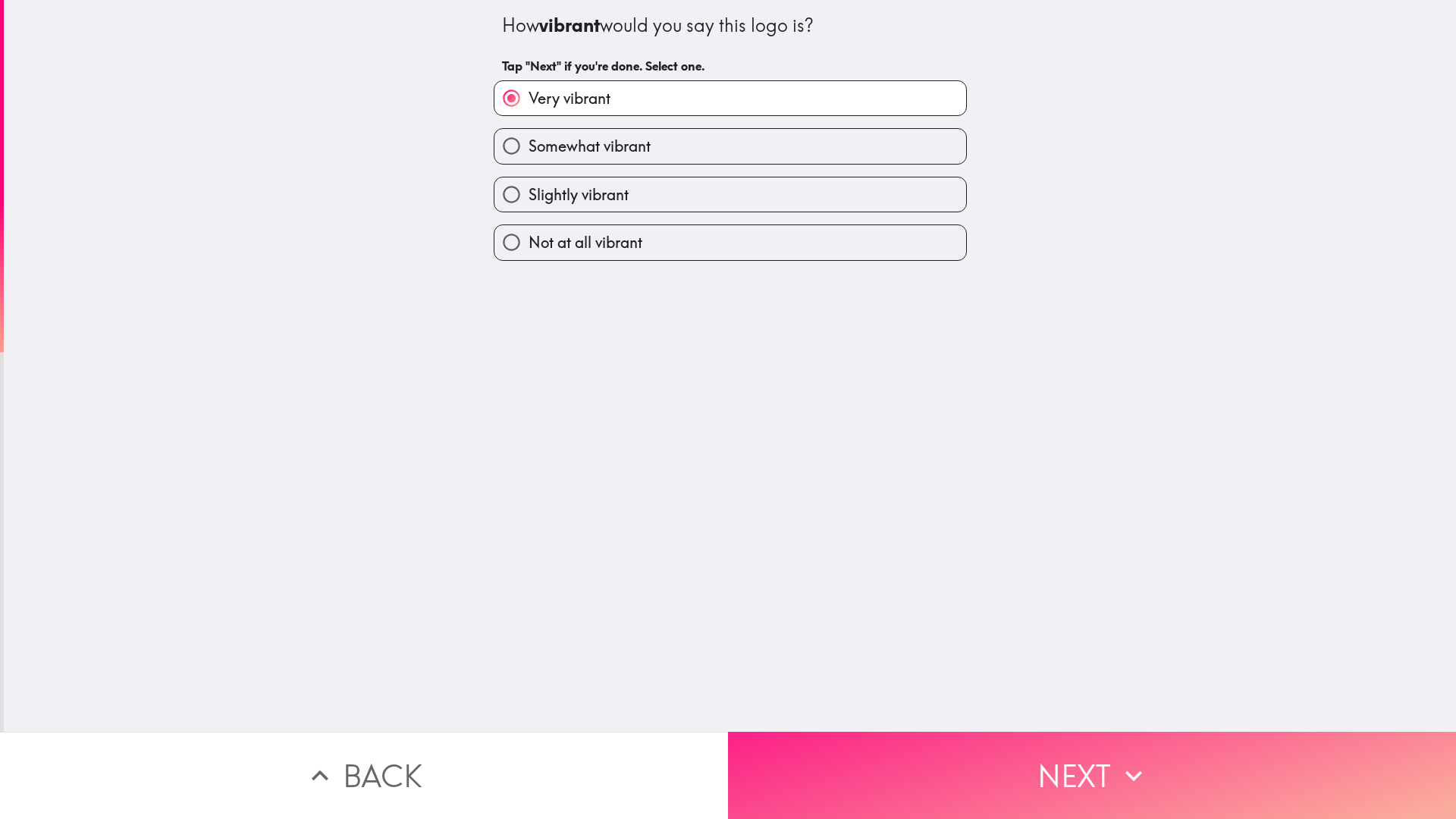
click at [953, 760] on button "Next" at bounding box center [1091, 775] width 728 height 87
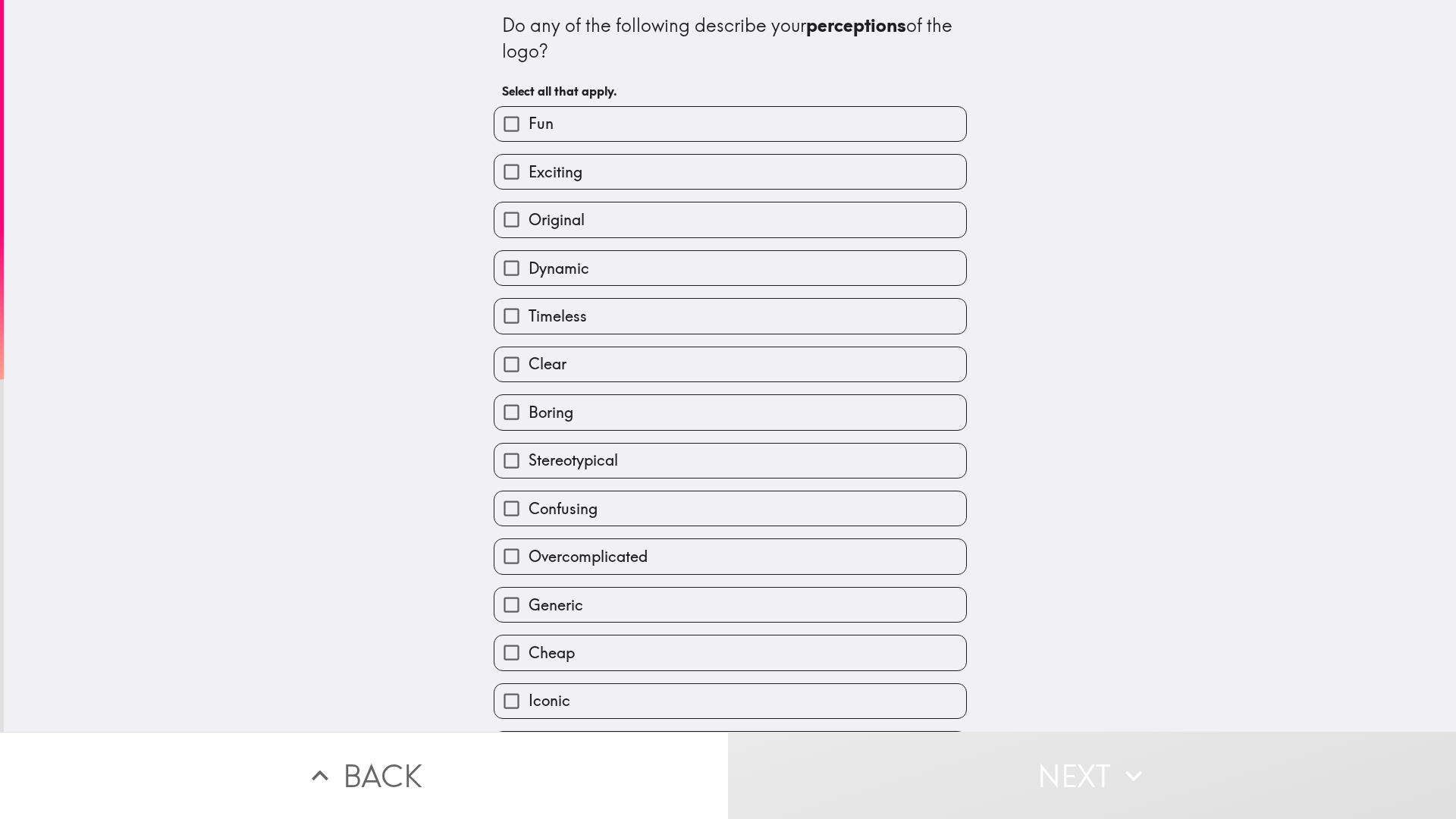
scroll to position [47, 0]
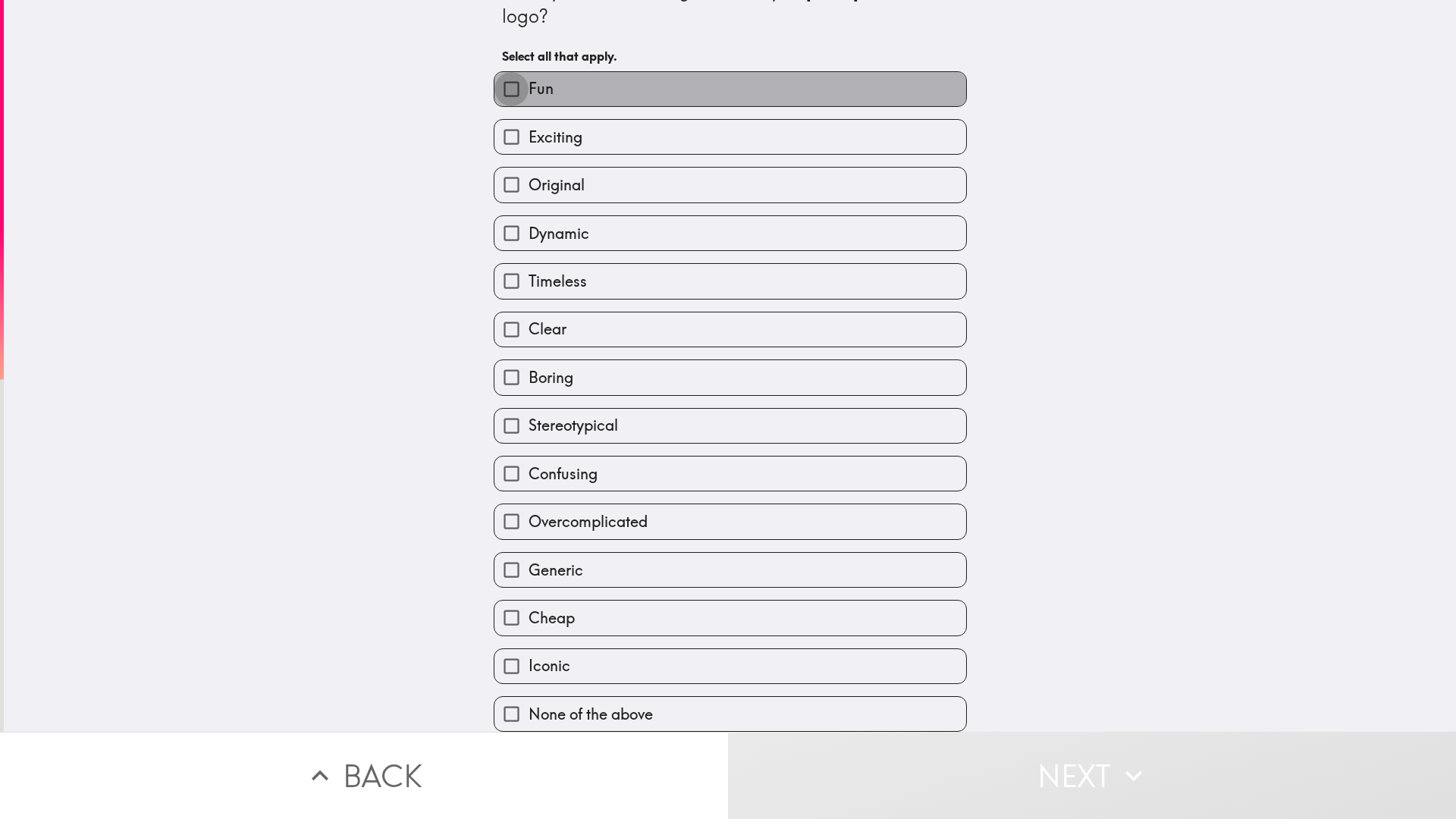
click at [510, 76] on input "Fun" at bounding box center [511, 89] width 34 height 34
checkbox input "true"
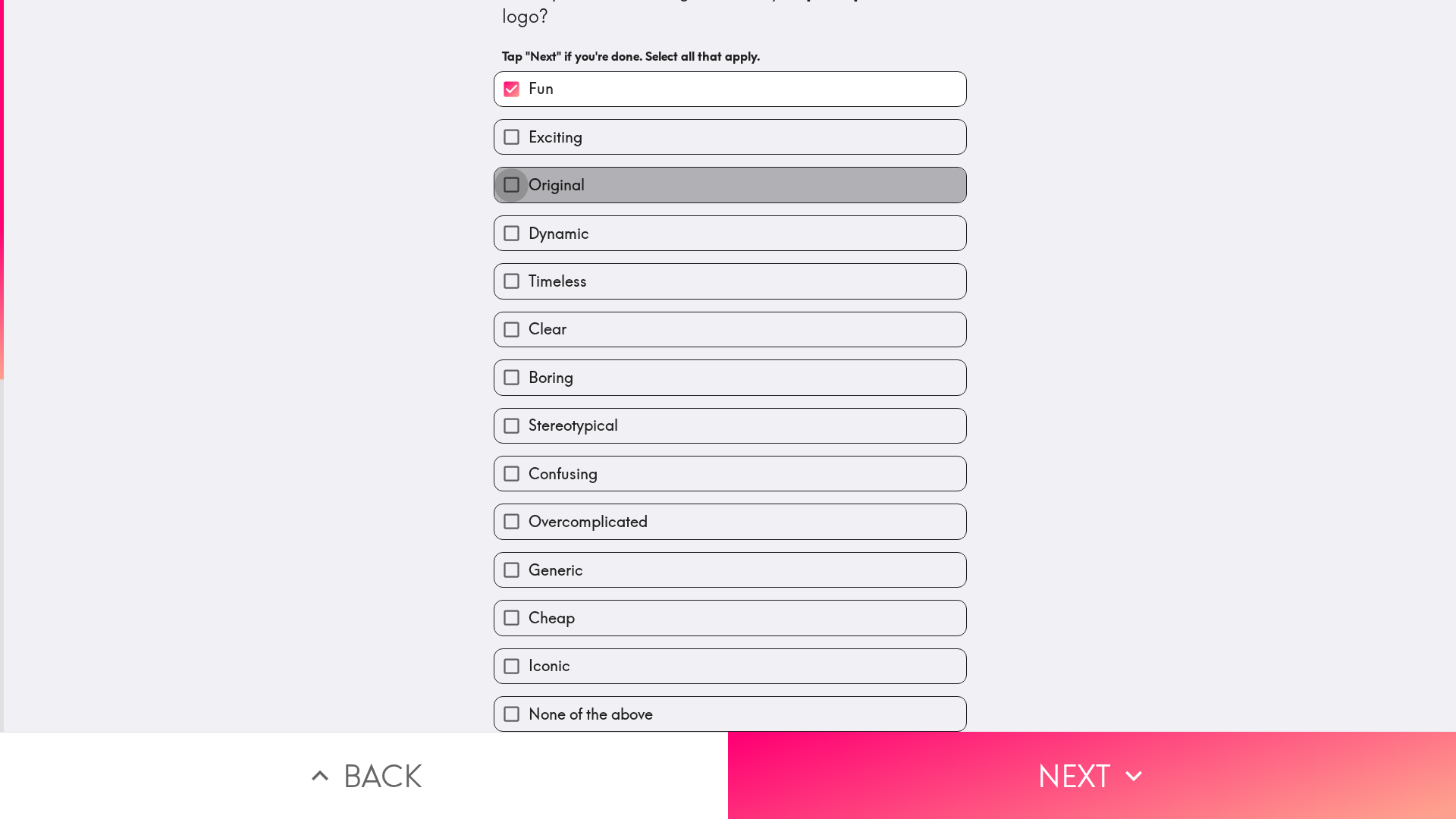
click at [508, 180] on input "Original" at bounding box center [511, 185] width 34 height 34
checkbox input "true"
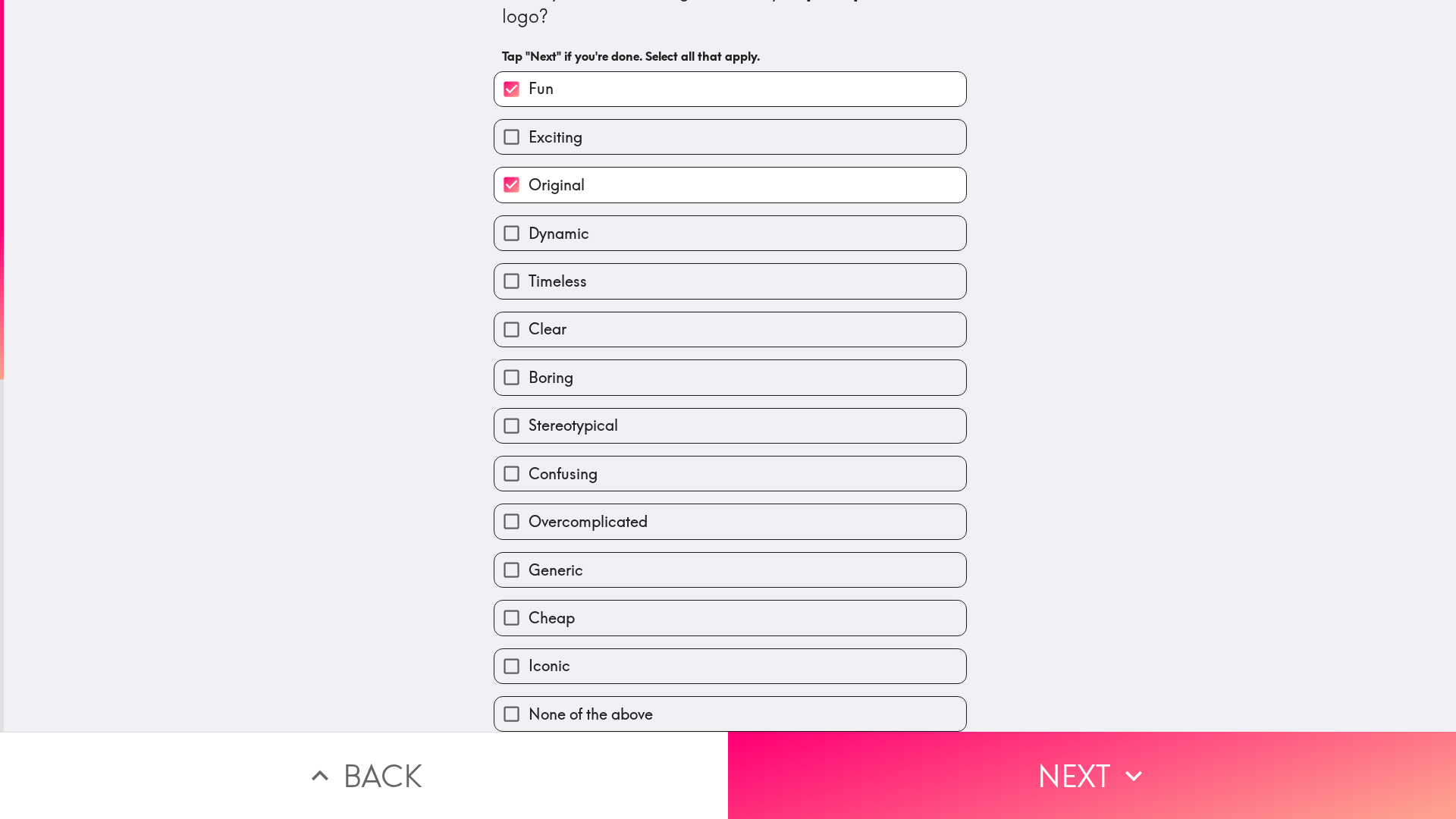
click at [494, 319] on input "Clear" at bounding box center [511, 329] width 34 height 34
checkbox input "true"
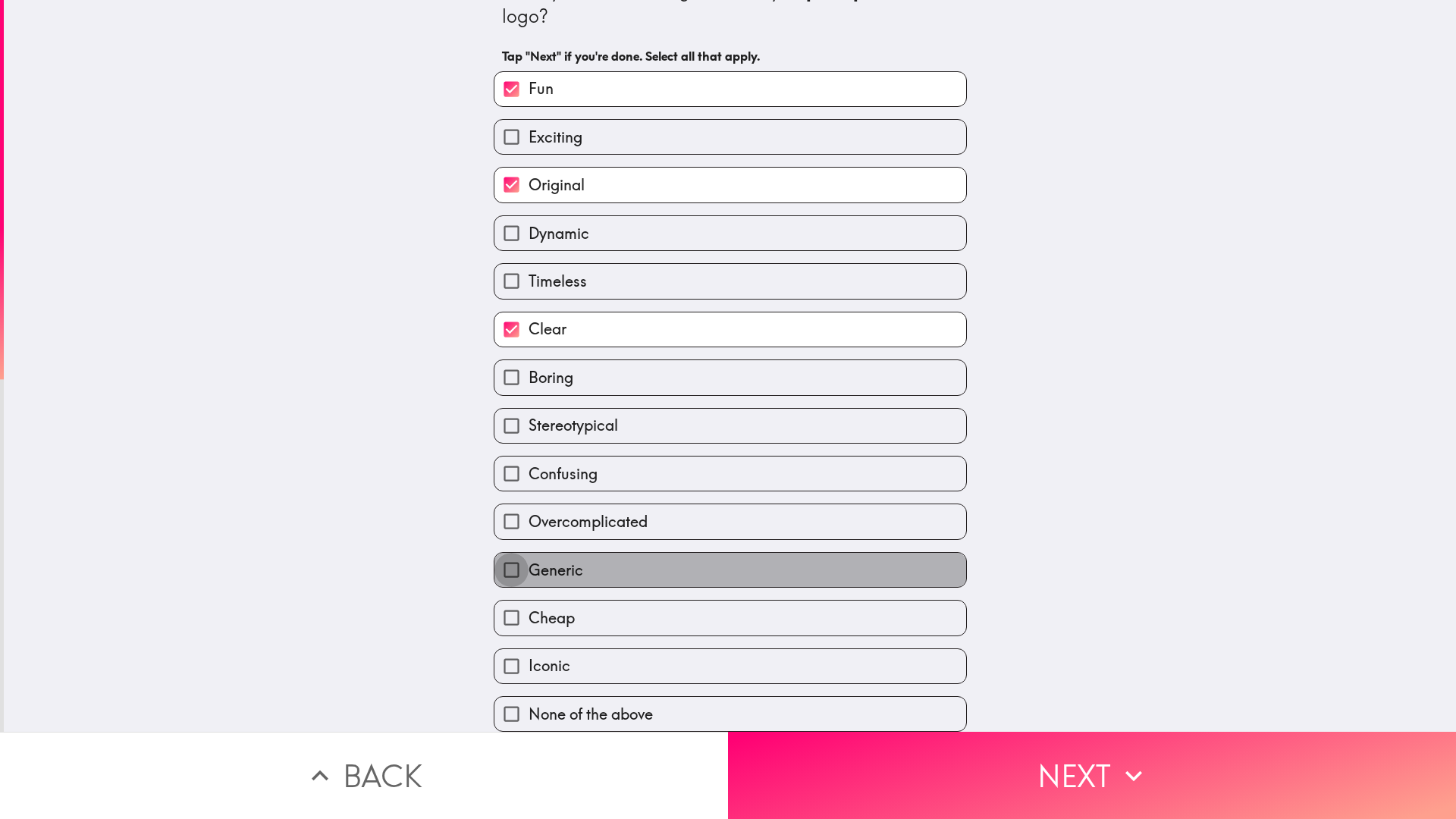
click at [510, 559] on input "Generic" at bounding box center [511, 570] width 34 height 34
checkbox input "true"
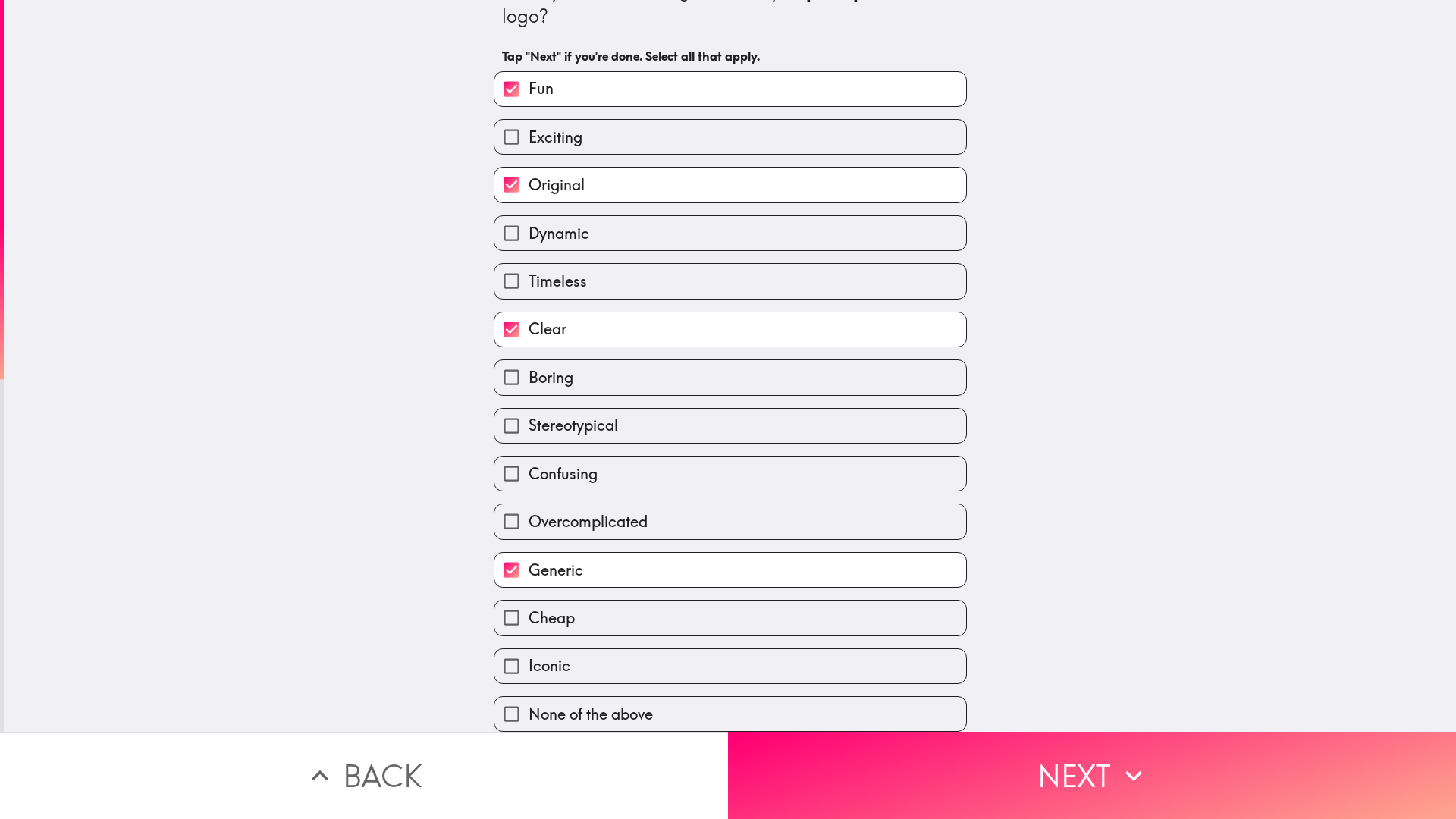
click at [545, 656] on span "Iconic" at bounding box center [549, 666] width 42 height 21
click at [528, 656] on input "Iconic" at bounding box center [511, 666] width 34 height 34
checkbox input "true"
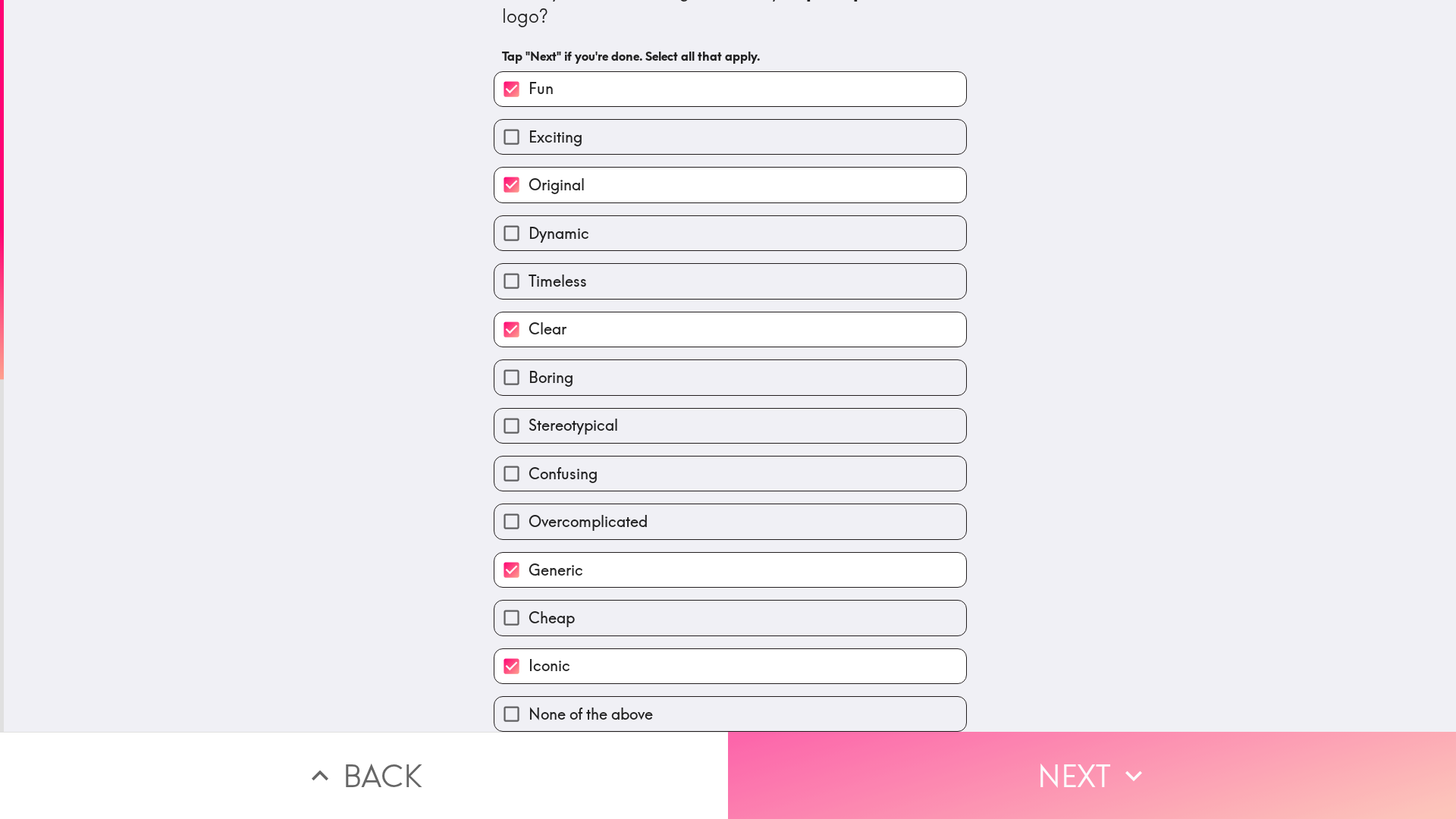
click at [907, 771] on button "Next" at bounding box center [1091, 775] width 728 height 87
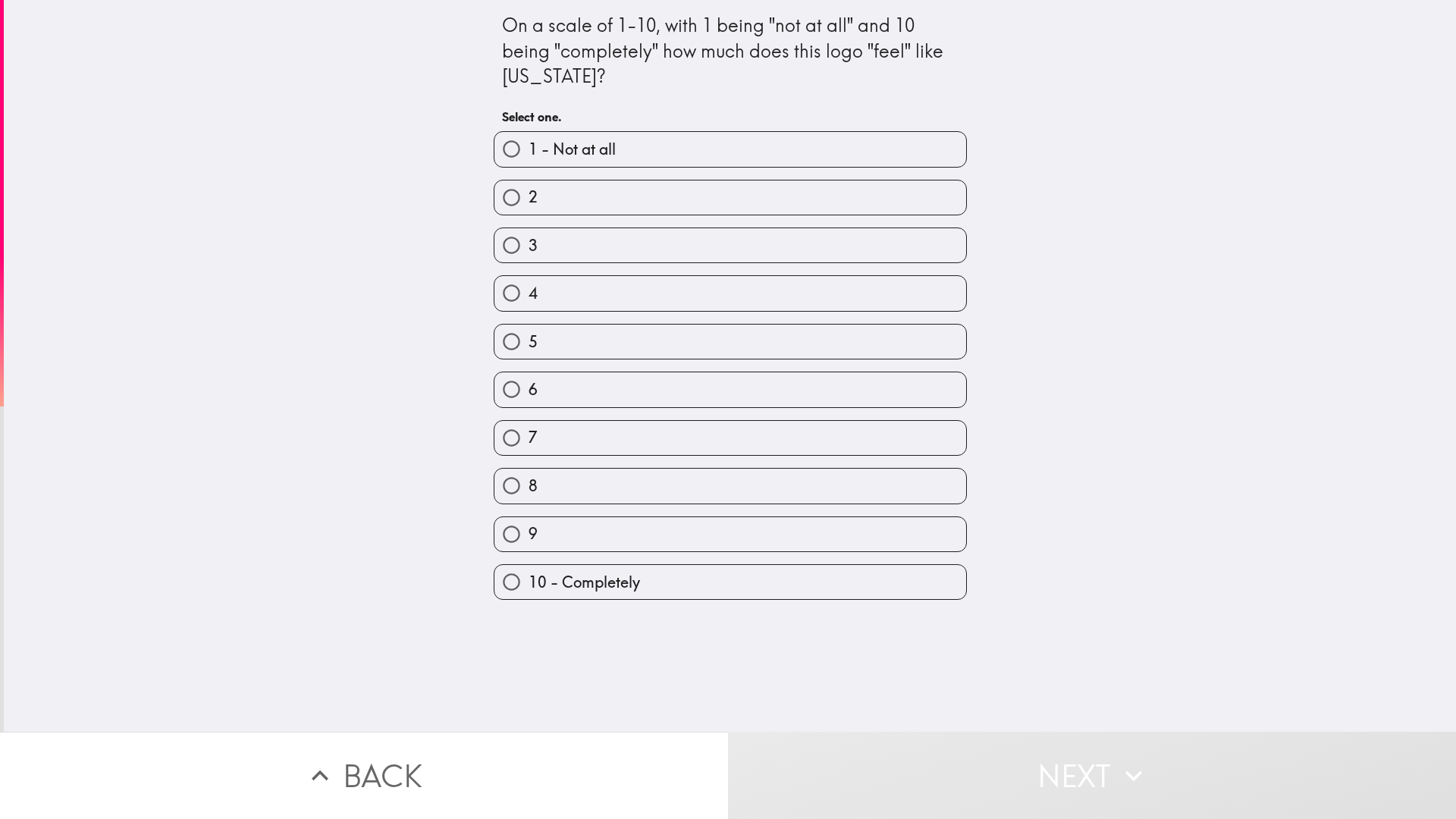
click at [546, 577] on span "10 - Completely" at bounding box center [583, 582] width 111 height 21
click at [528, 577] on input "10 - Completely" at bounding box center [511, 582] width 34 height 34
radio input "true"
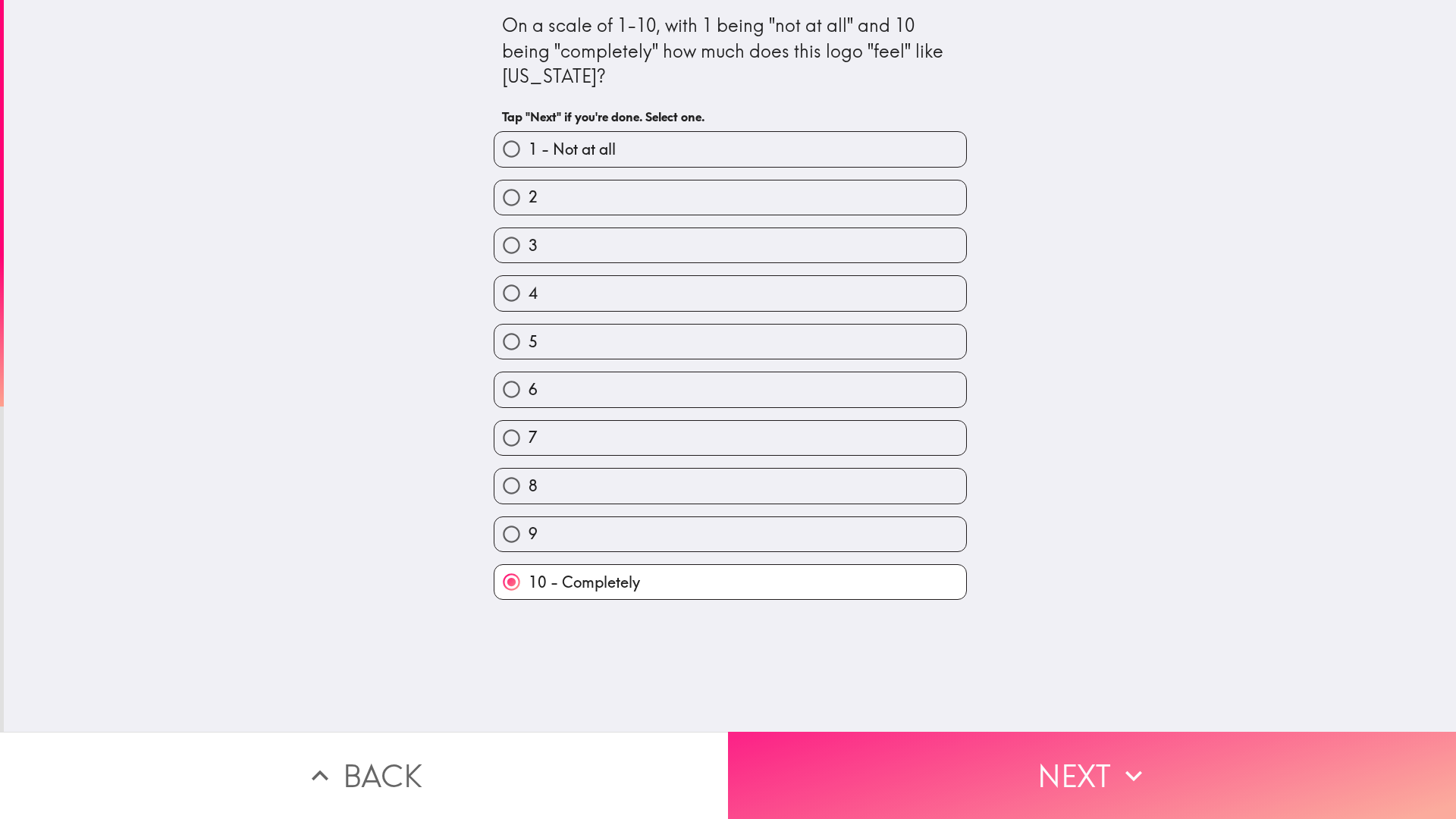
click at [928, 756] on button "Next" at bounding box center [1091, 775] width 728 height 87
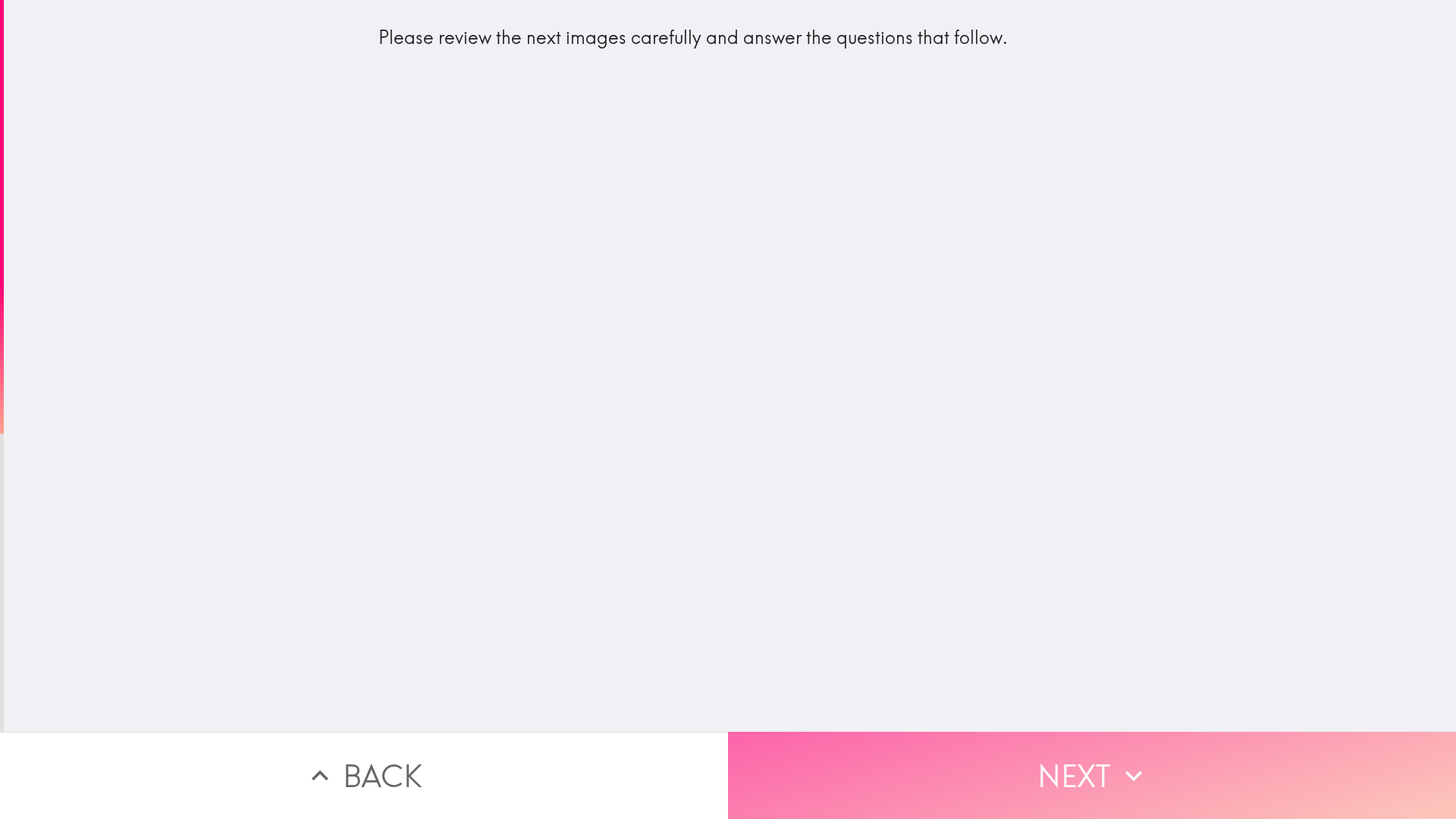
click at [907, 763] on button "Next" at bounding box center [1091, 775] width 728 height 87
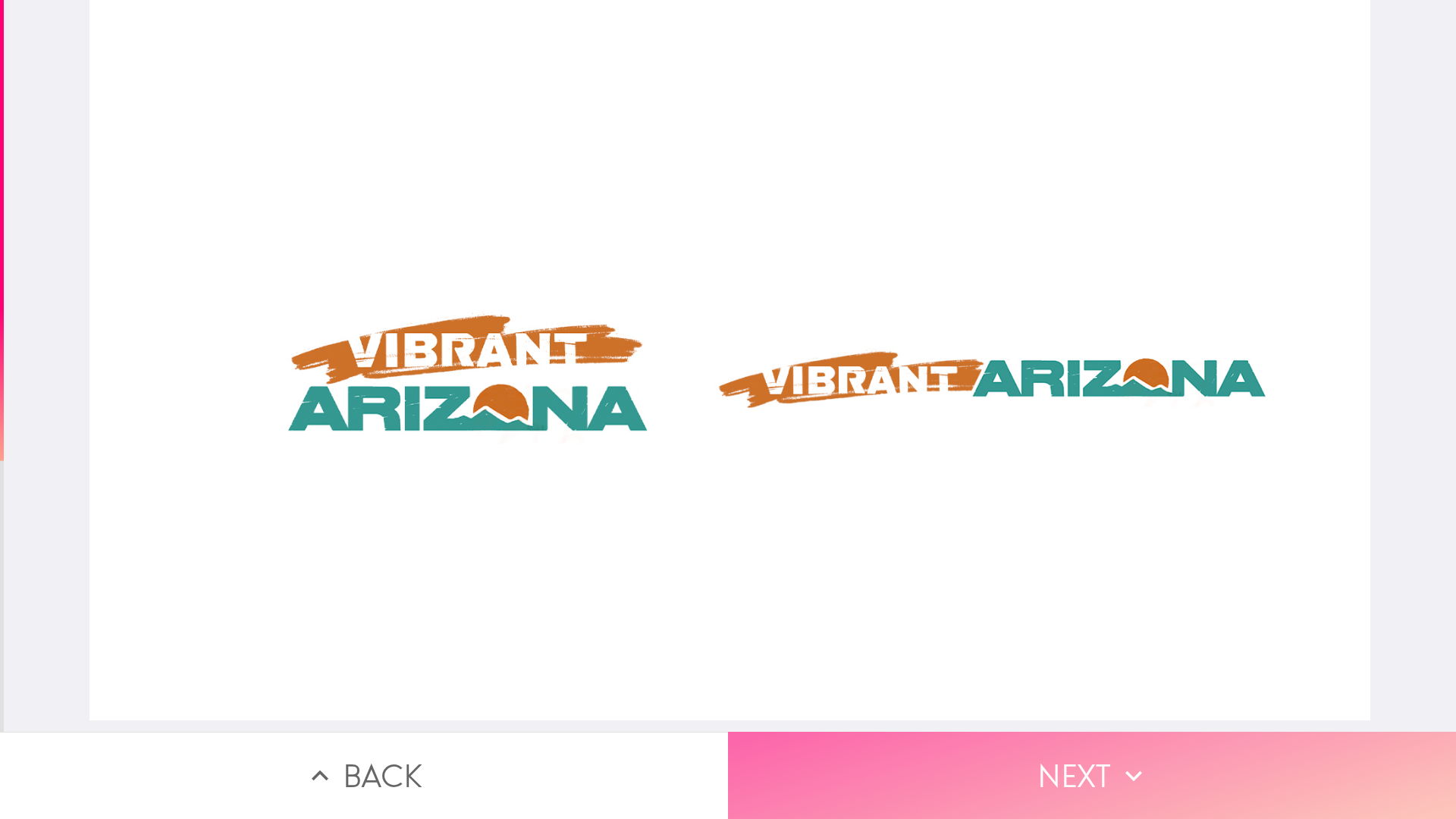
click at [982, 763] on button "Next" at bounding box center [1091, 775] width 728 height 87
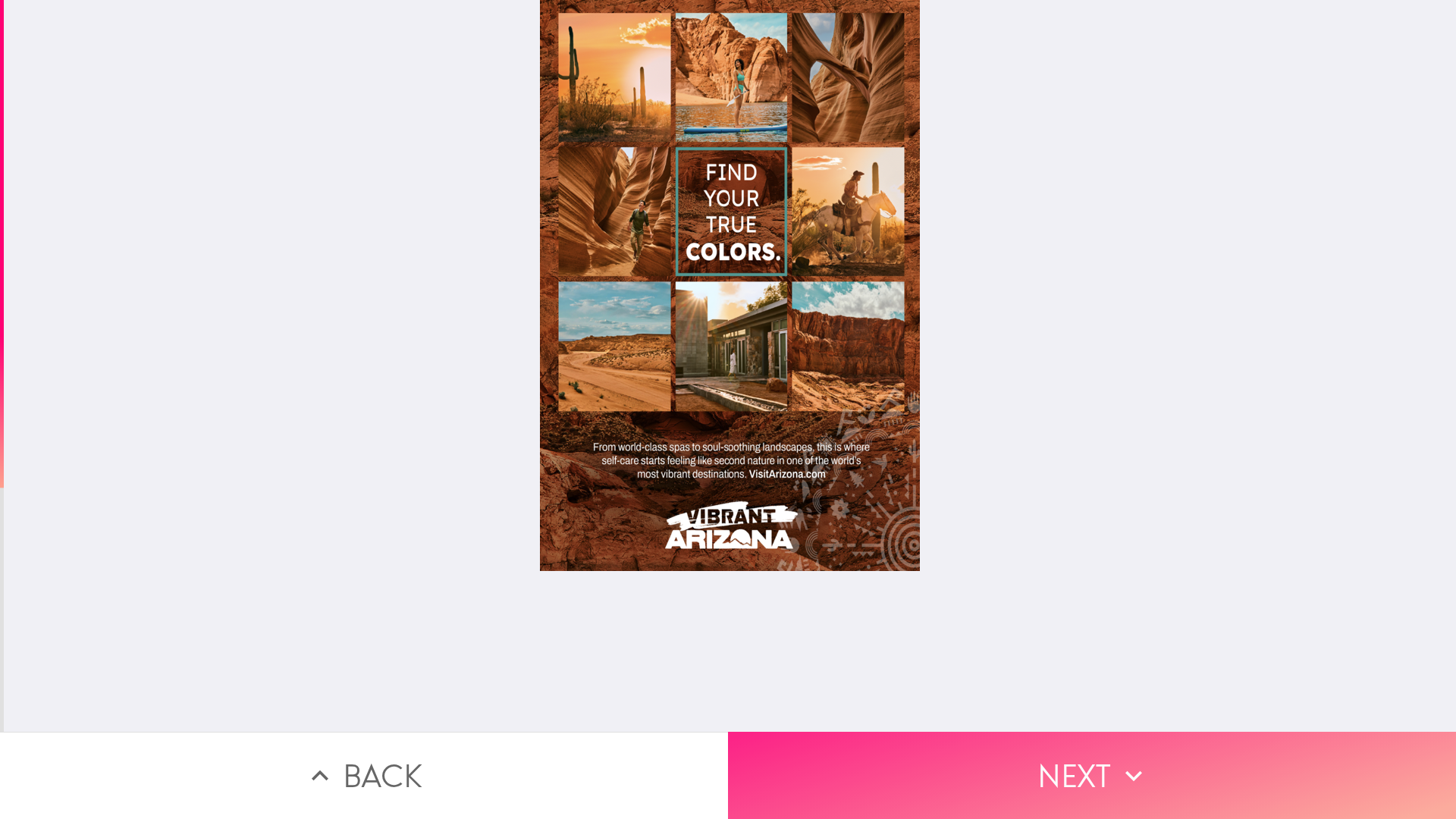
click at [987, 771] on button "Next" at bounding box center [1091, 775] width 728 height 87
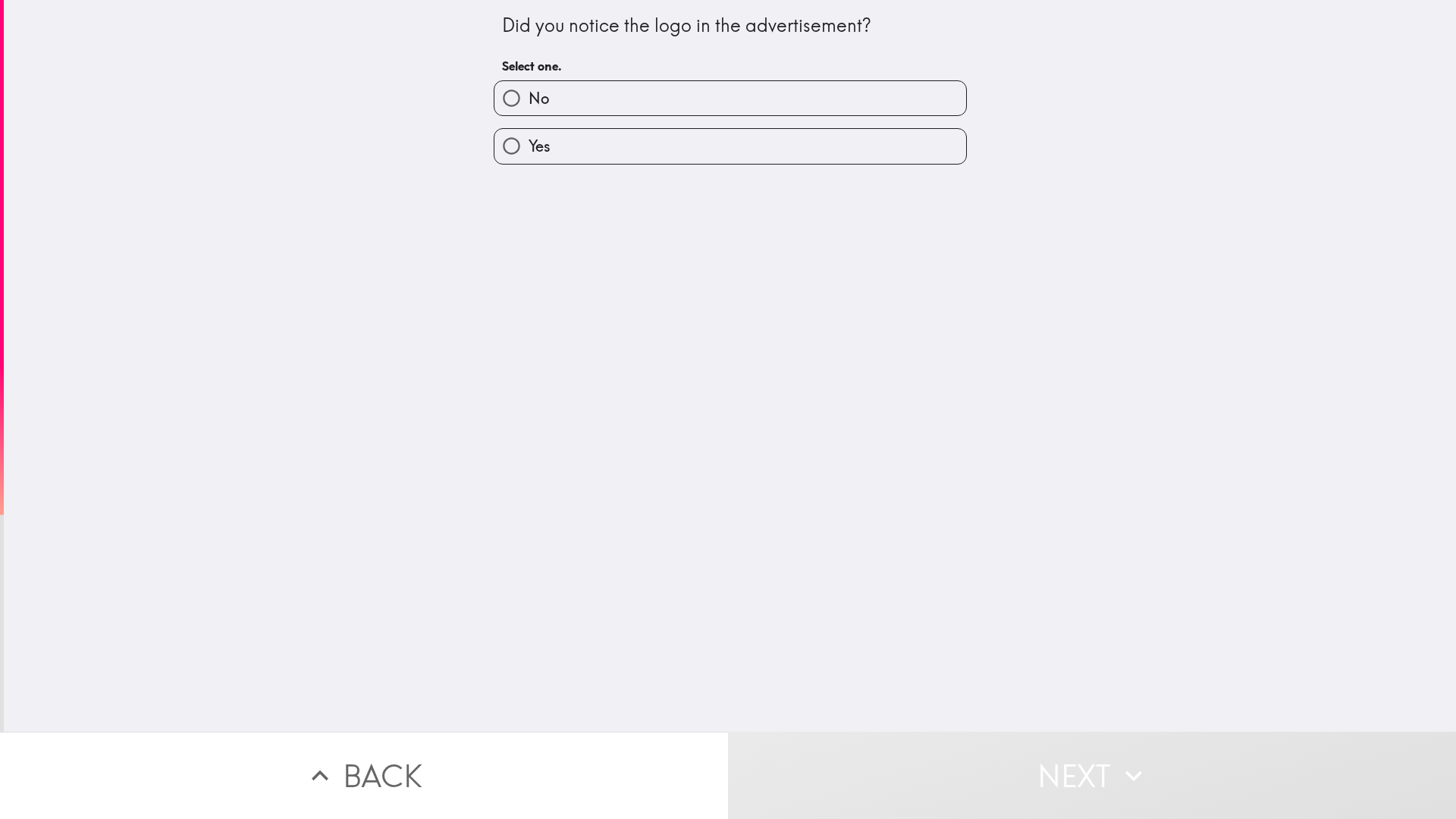
click at [584, 97] on label "No" at bounding box center [730, 98] width 471 height 34
click at [528, 97] on input "No" at bounding box center [511, 98] width 34 height 34
radio input "true"
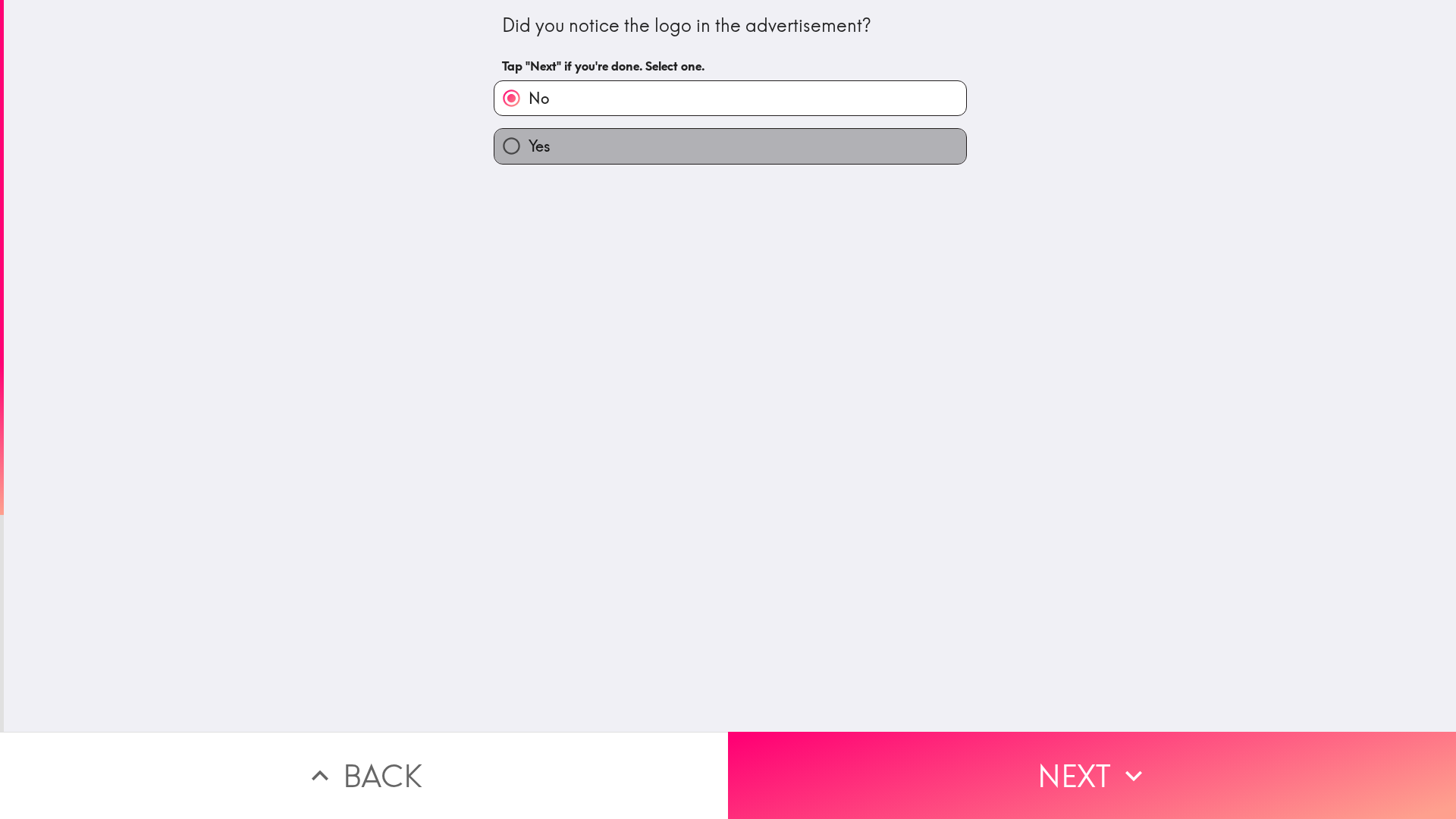
click at [707, 138] on label "Yes" at bounding box center [730, 146] width 471 height 34
click at [528, 138] on input "Yes" at bounding box center [511, 146] width 34 height 34
radio input "true"
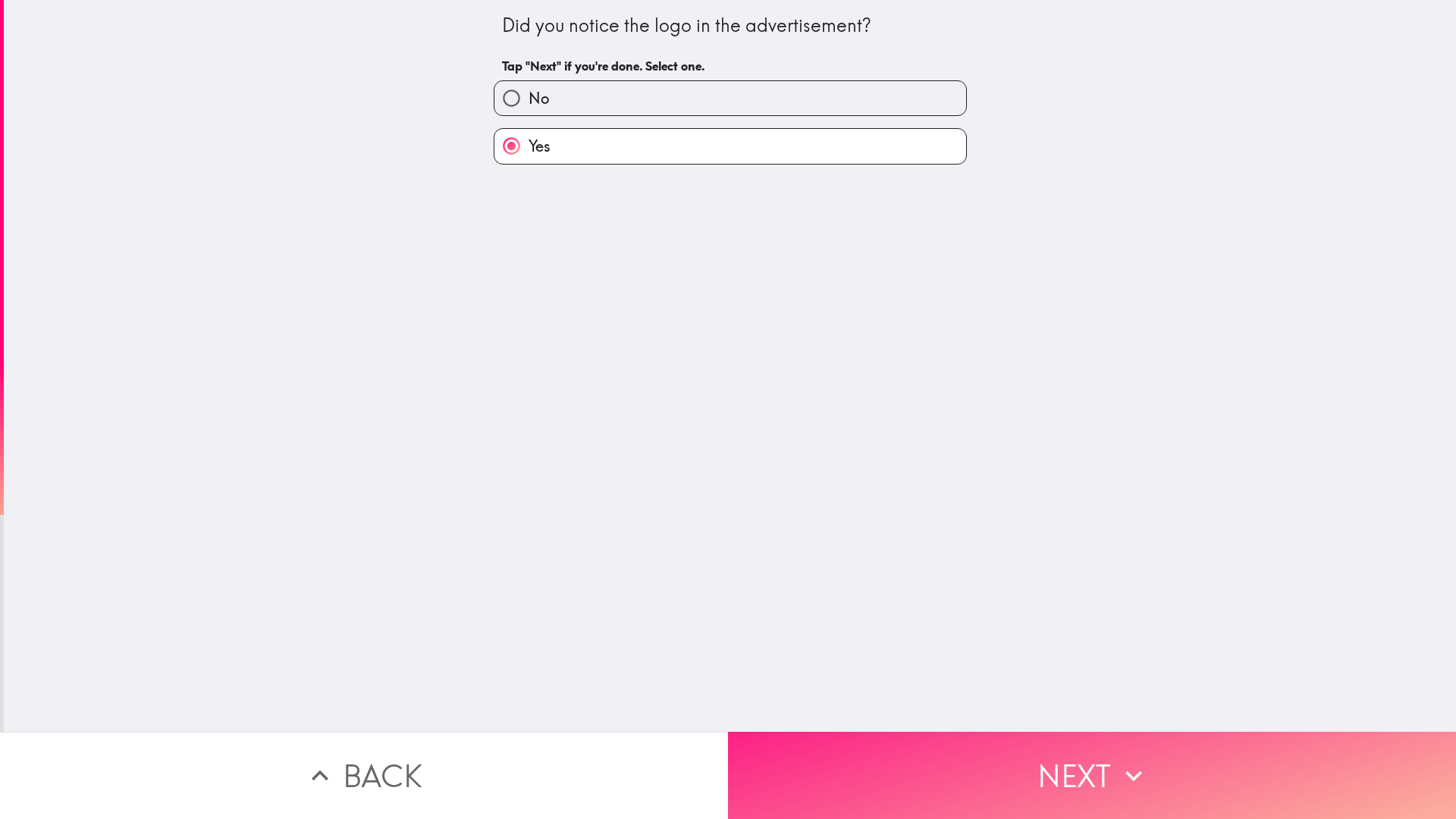
click at [908, 755] on button "Next" at bounding box center [1091, 775] width 728 height 87
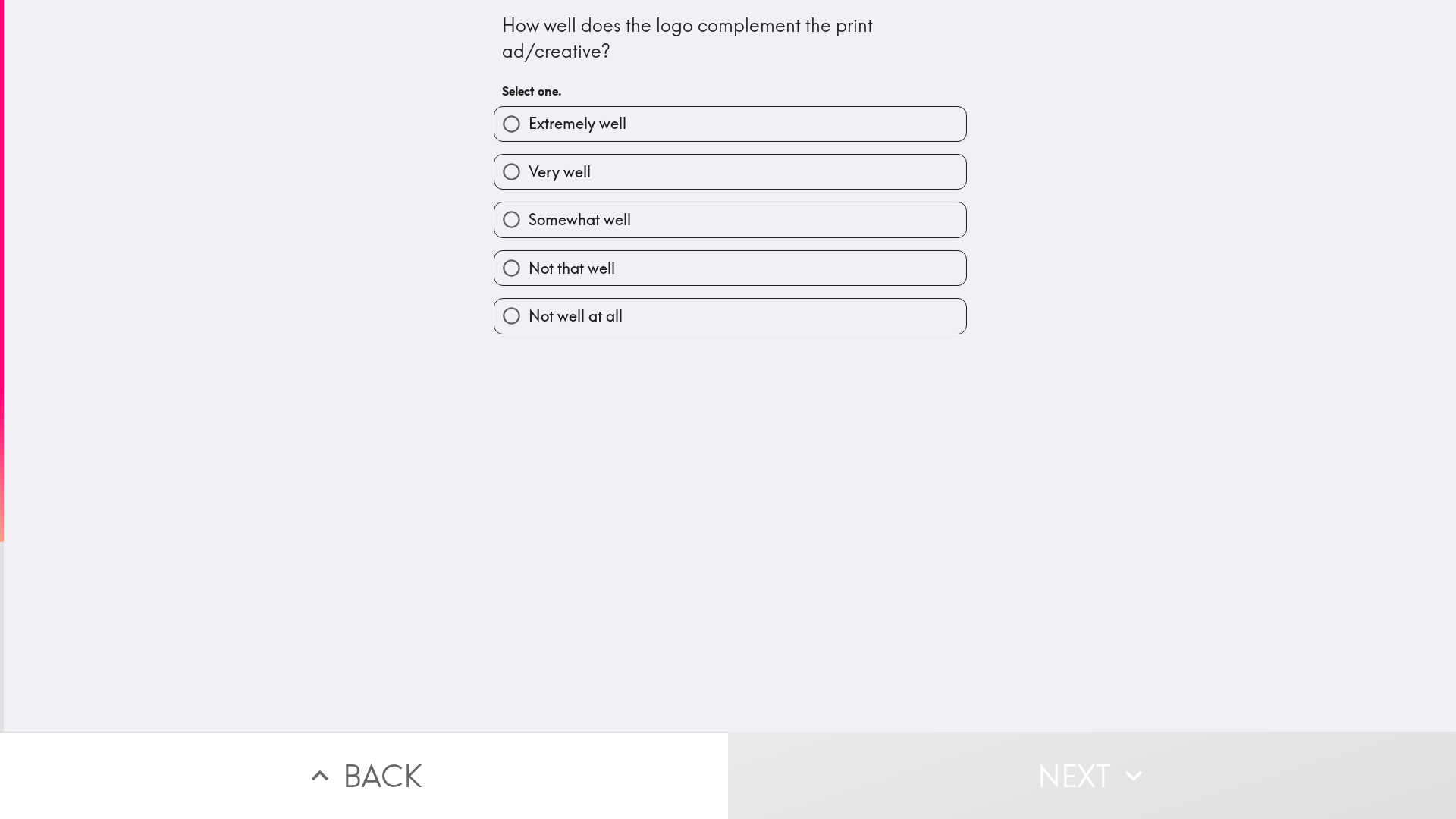
click at [664, 125] on label "Extremely well" at bounding box center [730, 124] width 471 height 34
click at [528, 125] on input "Extremely well" at bounding box center [511, 124] width 34 height 34
radio input "true"
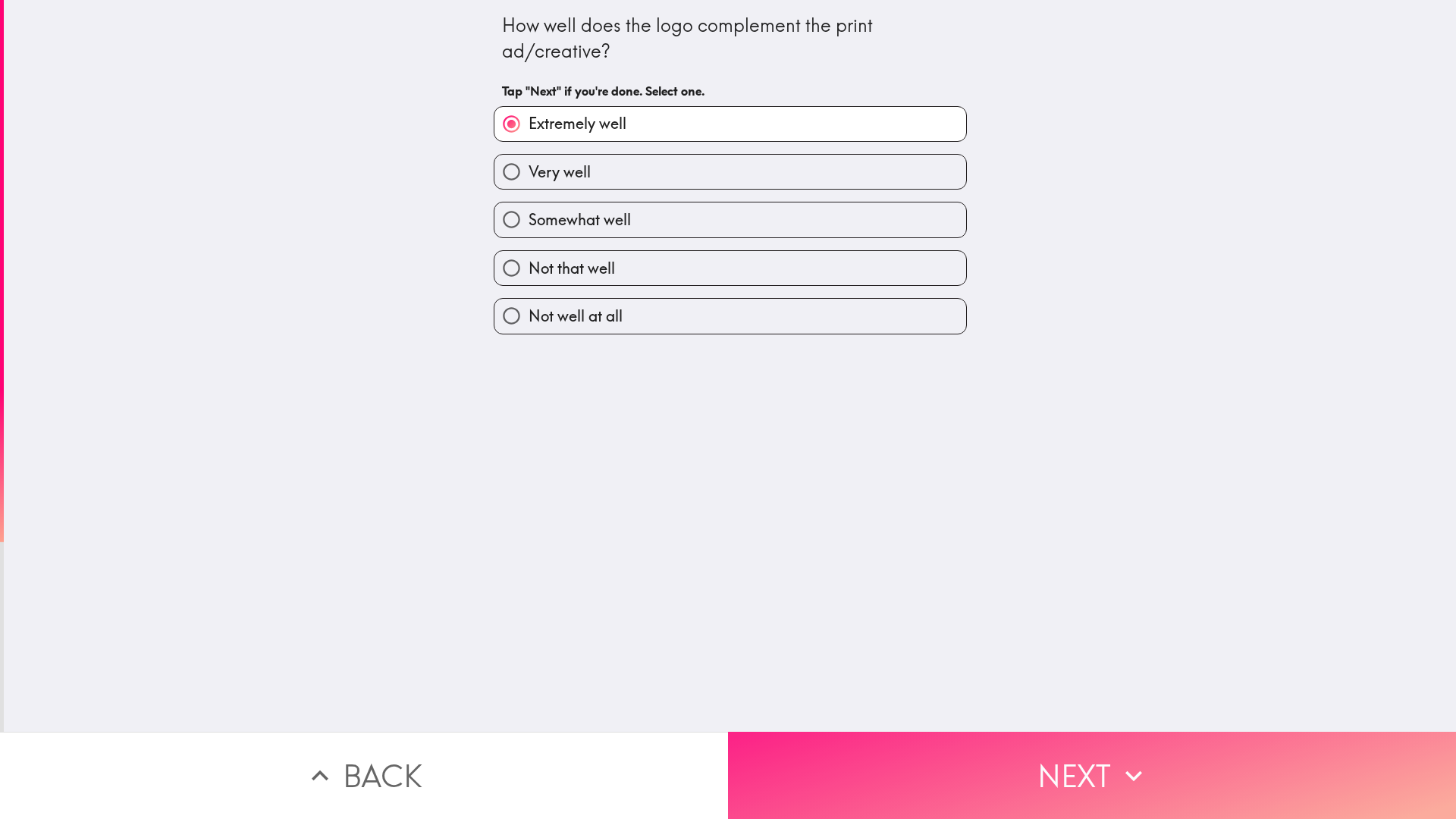
click at [906, 754] on button "Next" at bounding box center [1091, 775] width 728 height 87
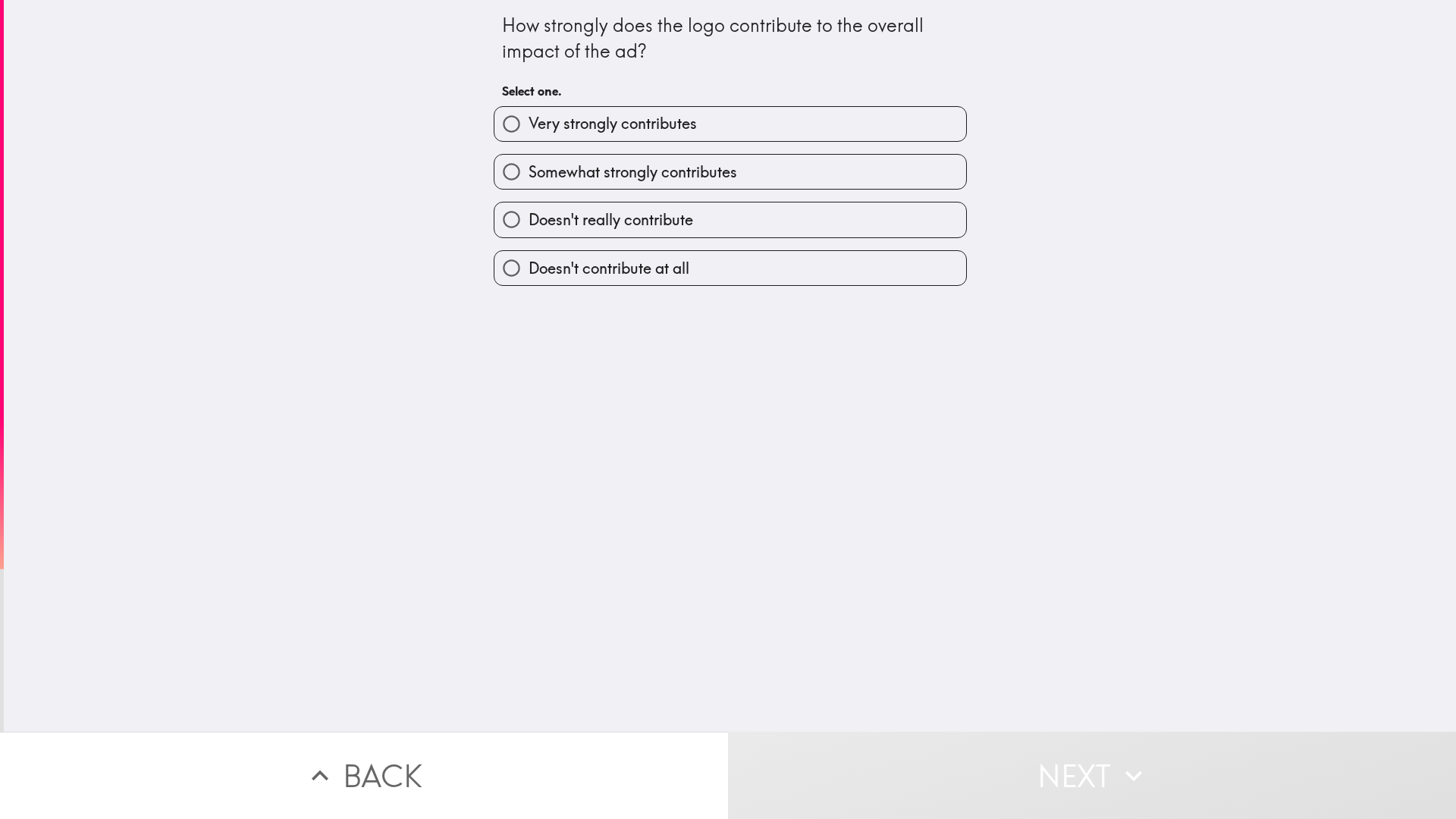
click at [532, 132] on span "Very strongly contributes" at bounding box center [612, 123] width 169 height 21
click at [528, 132] on input "Very strongly contributes" at bounding box center [511, 124] width 34 height 34
radio input "true"
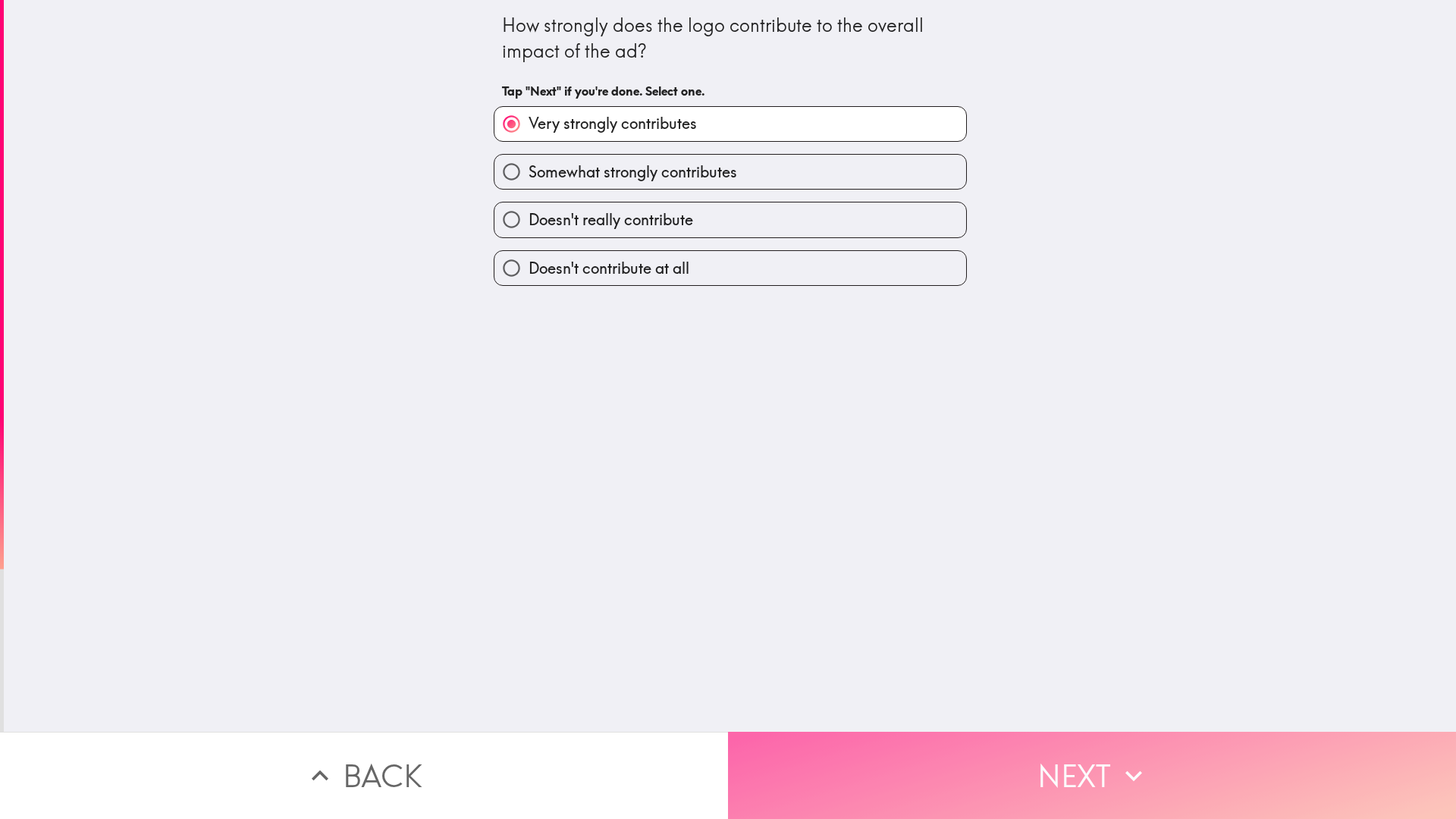
click at [941, 755] on button "Next" at bounding box center [1091, 775] width 728 height 87
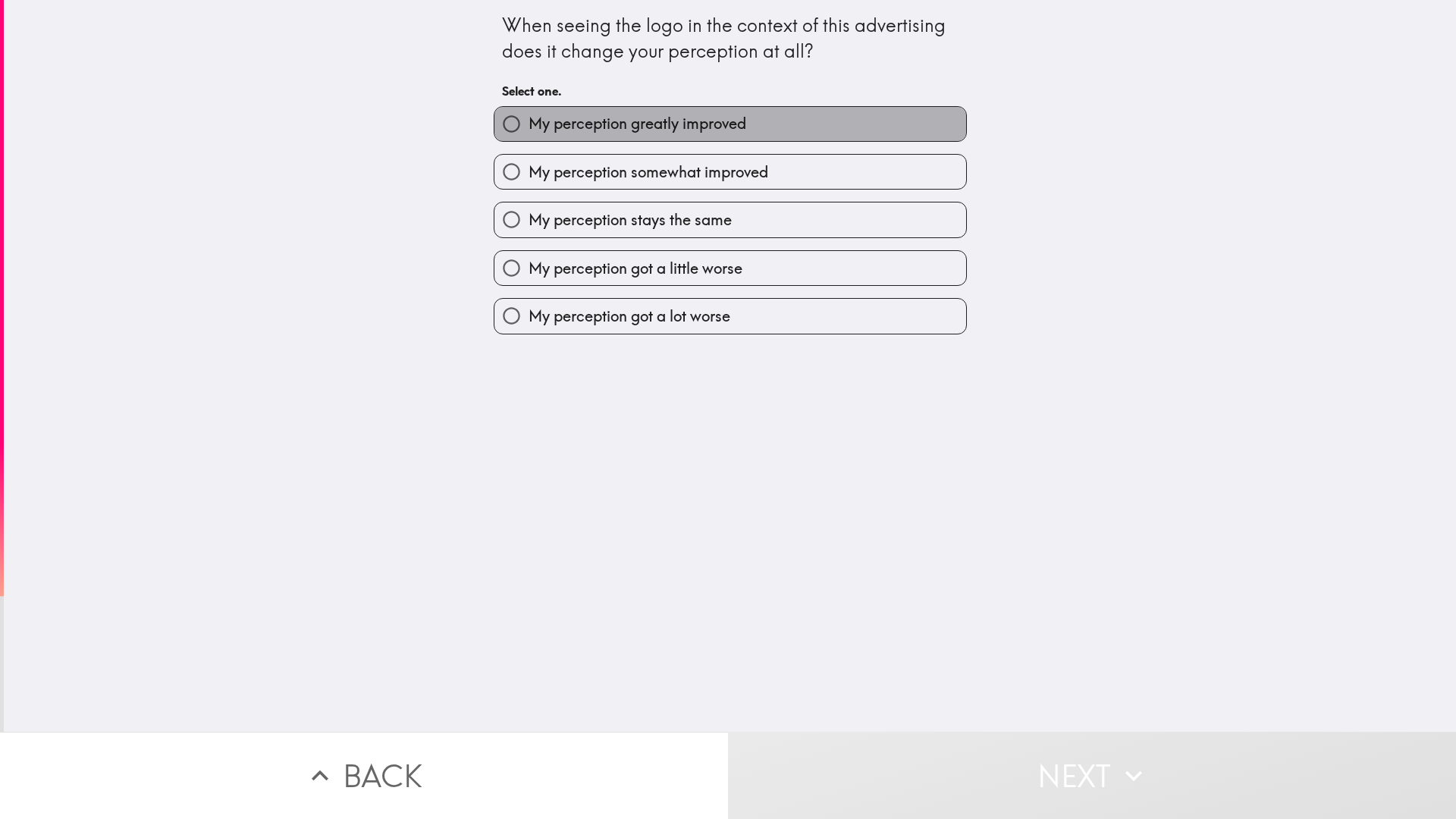
click at [590, 120] on span "My perception greatly improved" at bounding box center [637, 123] width 218 height 21
click at [528, 120] on input "My perception greatly improved" at bounding box center [511, 124] width 34 height 34
radio input "true"
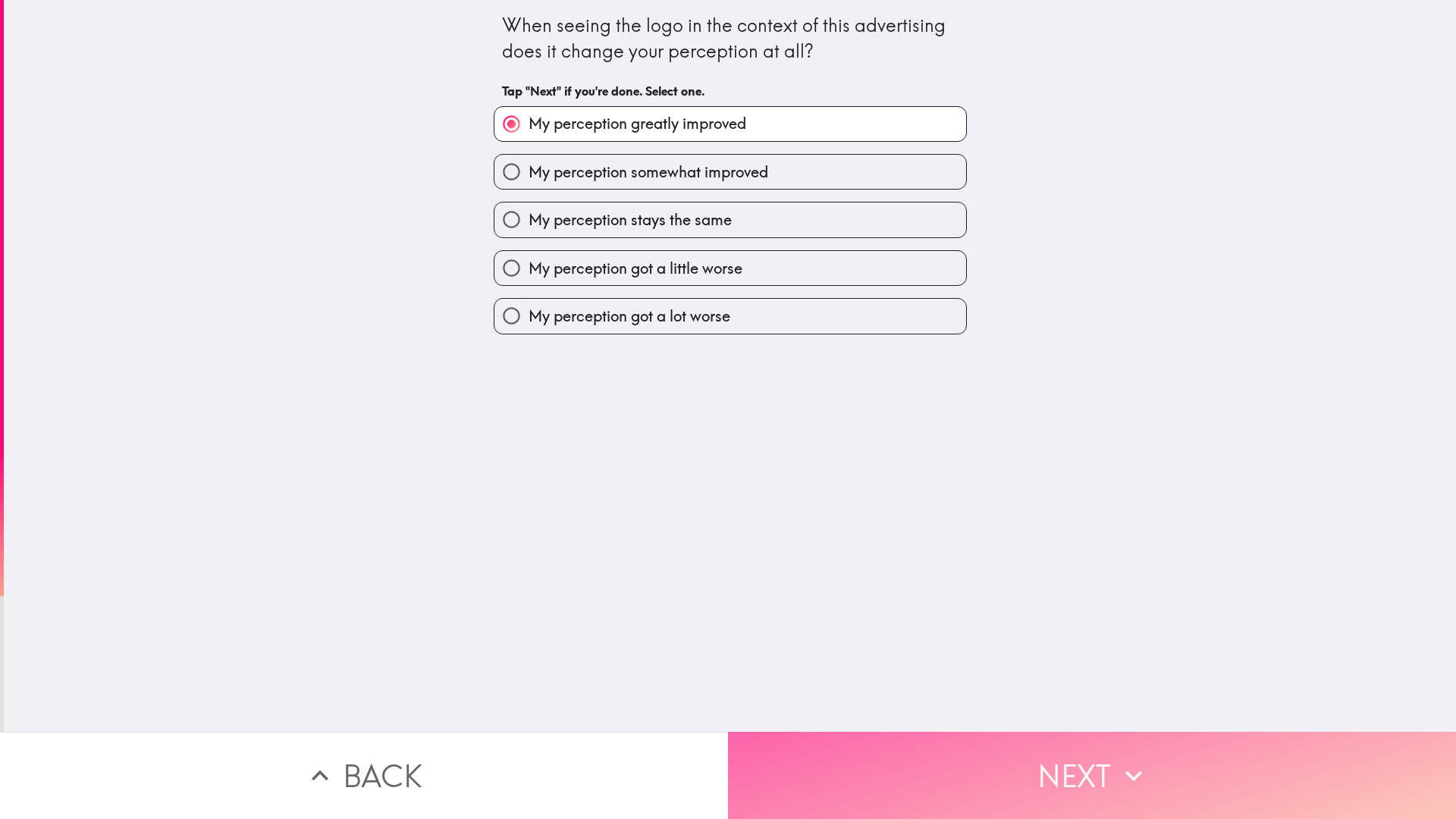
click at [940, 782] on button "Next" at bounding box center [1091, 775] width 728 height 87
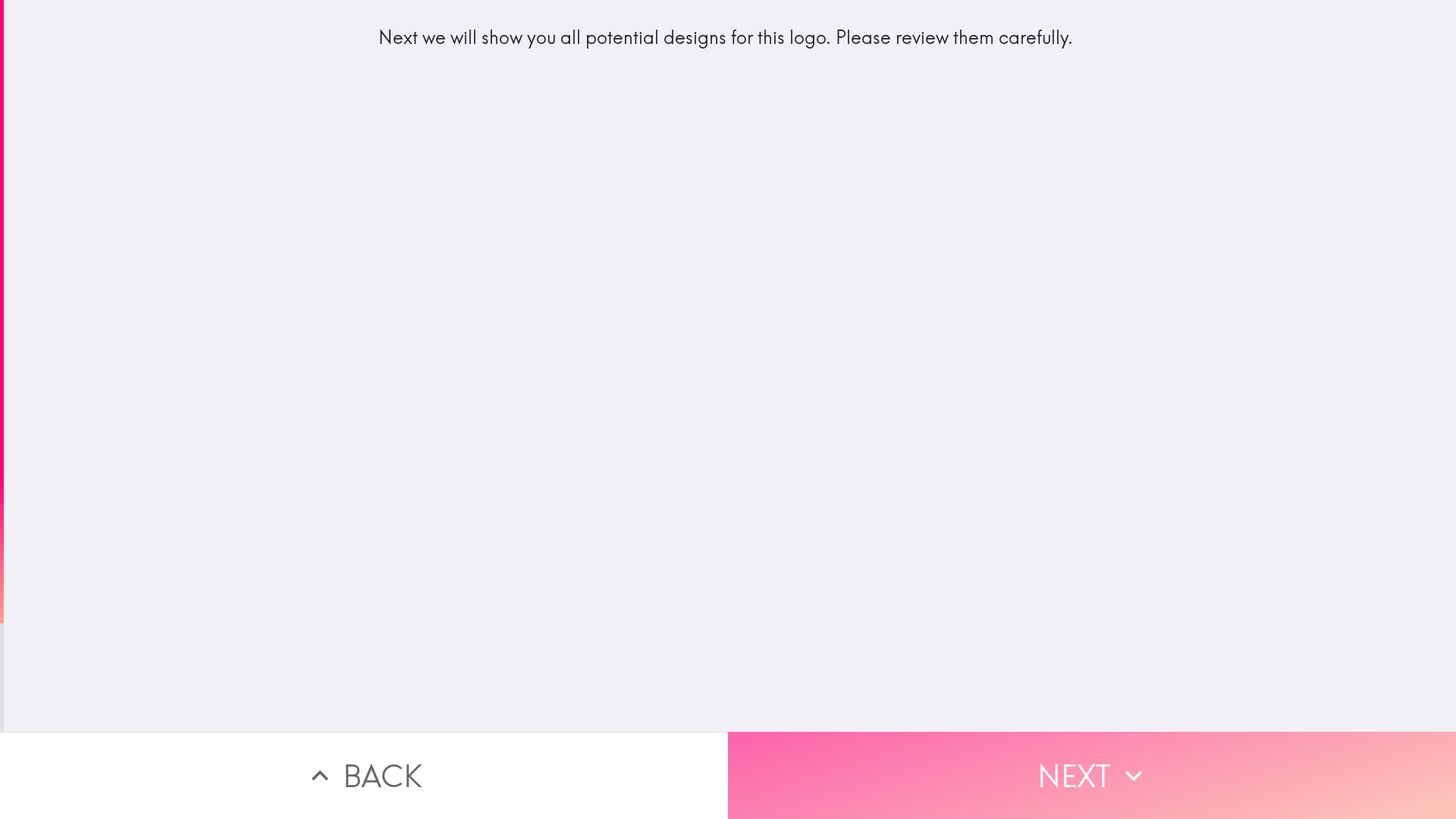
click at [1072, 781] on button "Next" at bounding box center [1091, 775] width 728 height 87
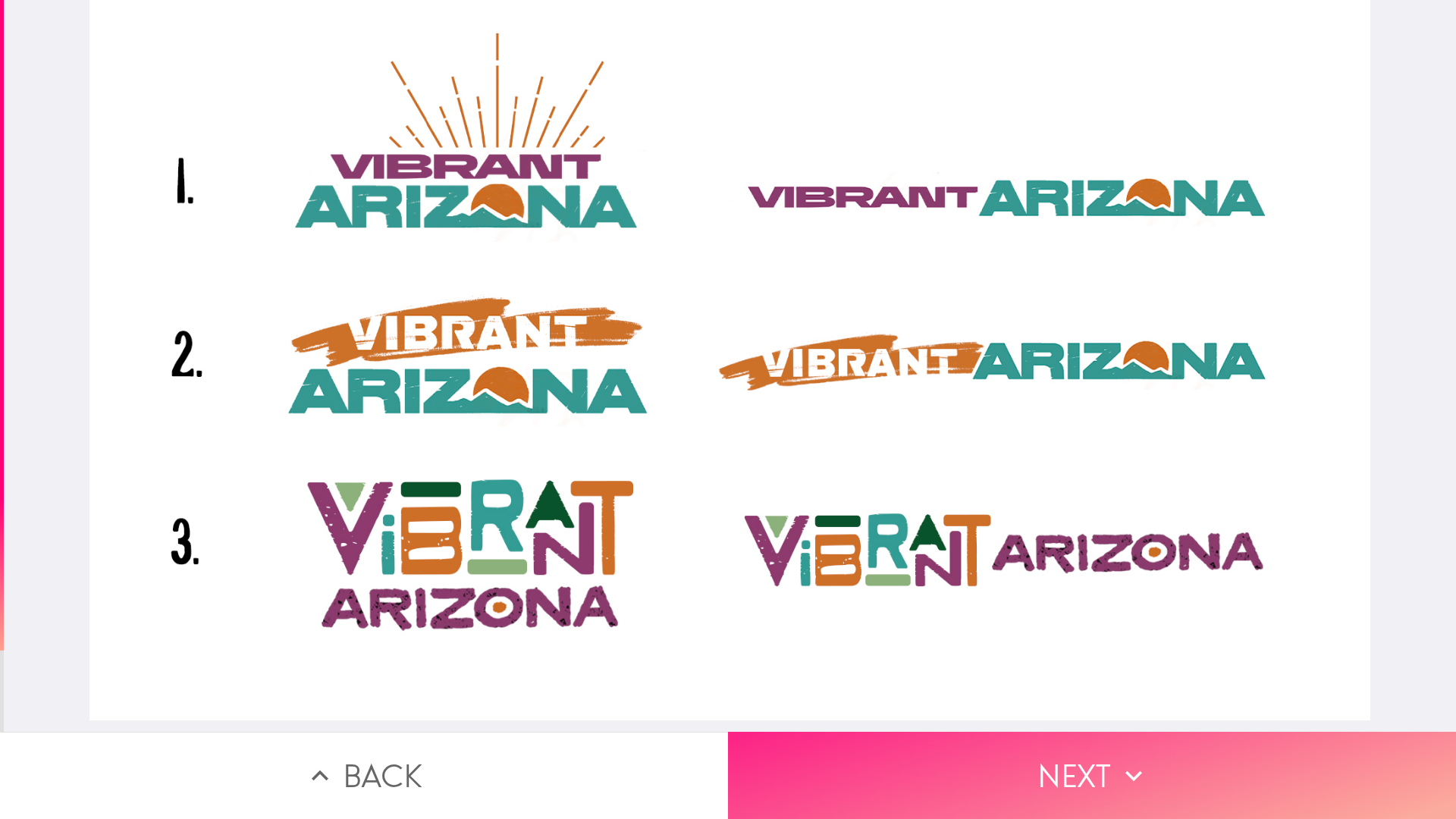
click at [1059, 760] on button "Next" at bounding box center [1091, 775] width 728 height 87
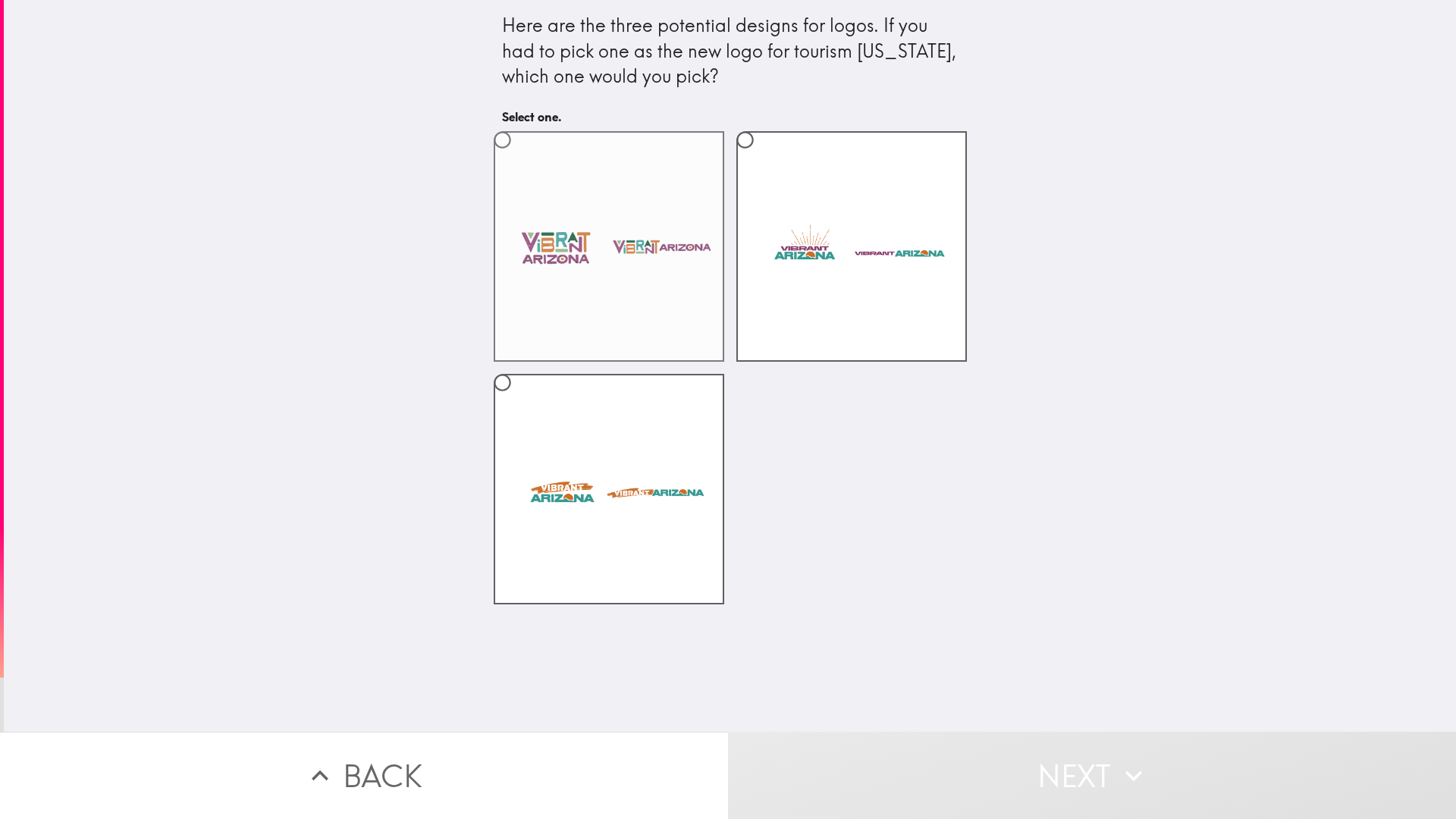
click at [567, 161] on label at bounding box center [609, 247] width 231 height 231
click at [520, 157] on input "radio" at bounding box center [502, 140] width 34 height 34
radio input "true"
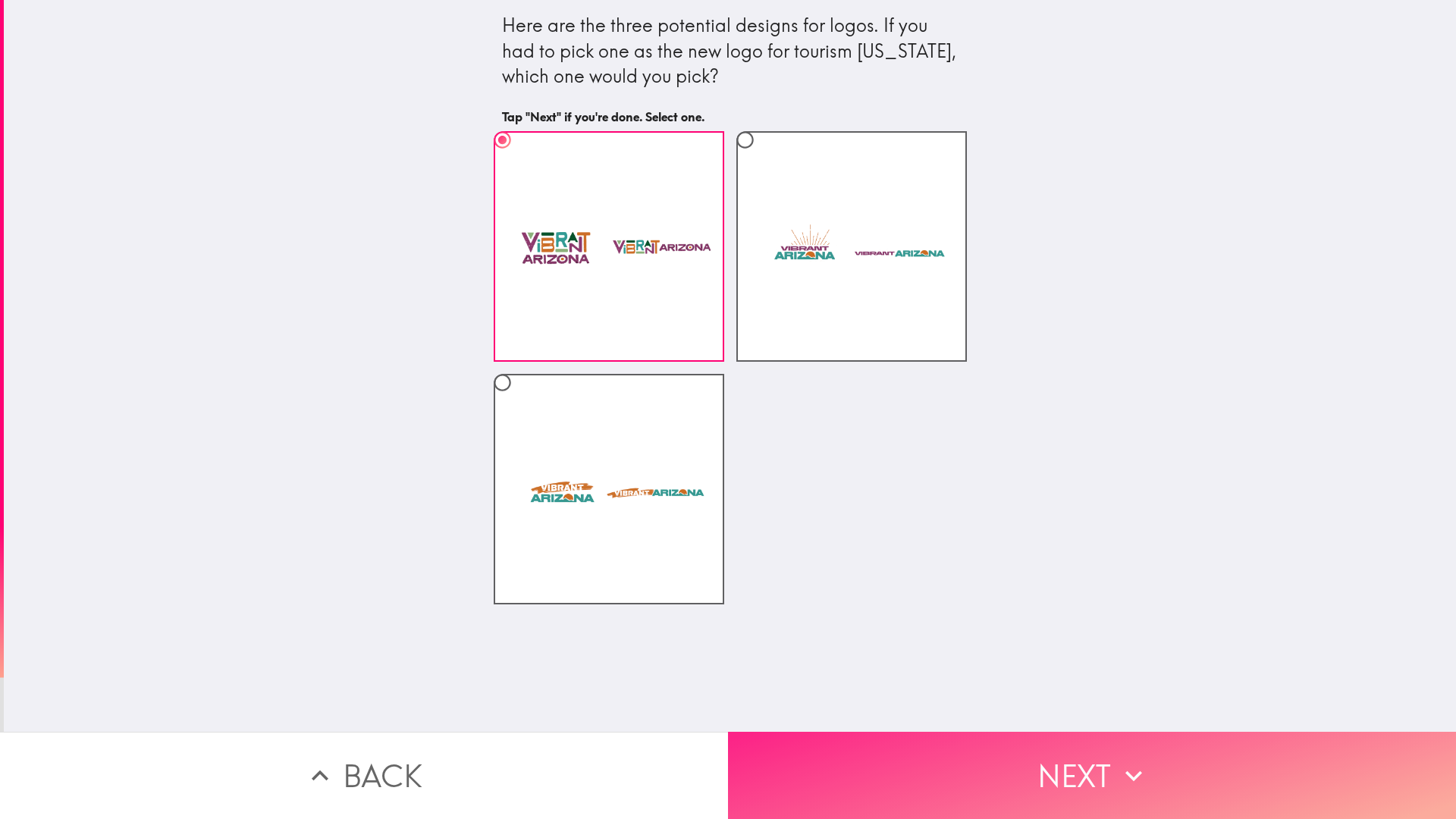
click at [983, 771] on button "Next" at bounding box center [1091, 775] width 728 height 87
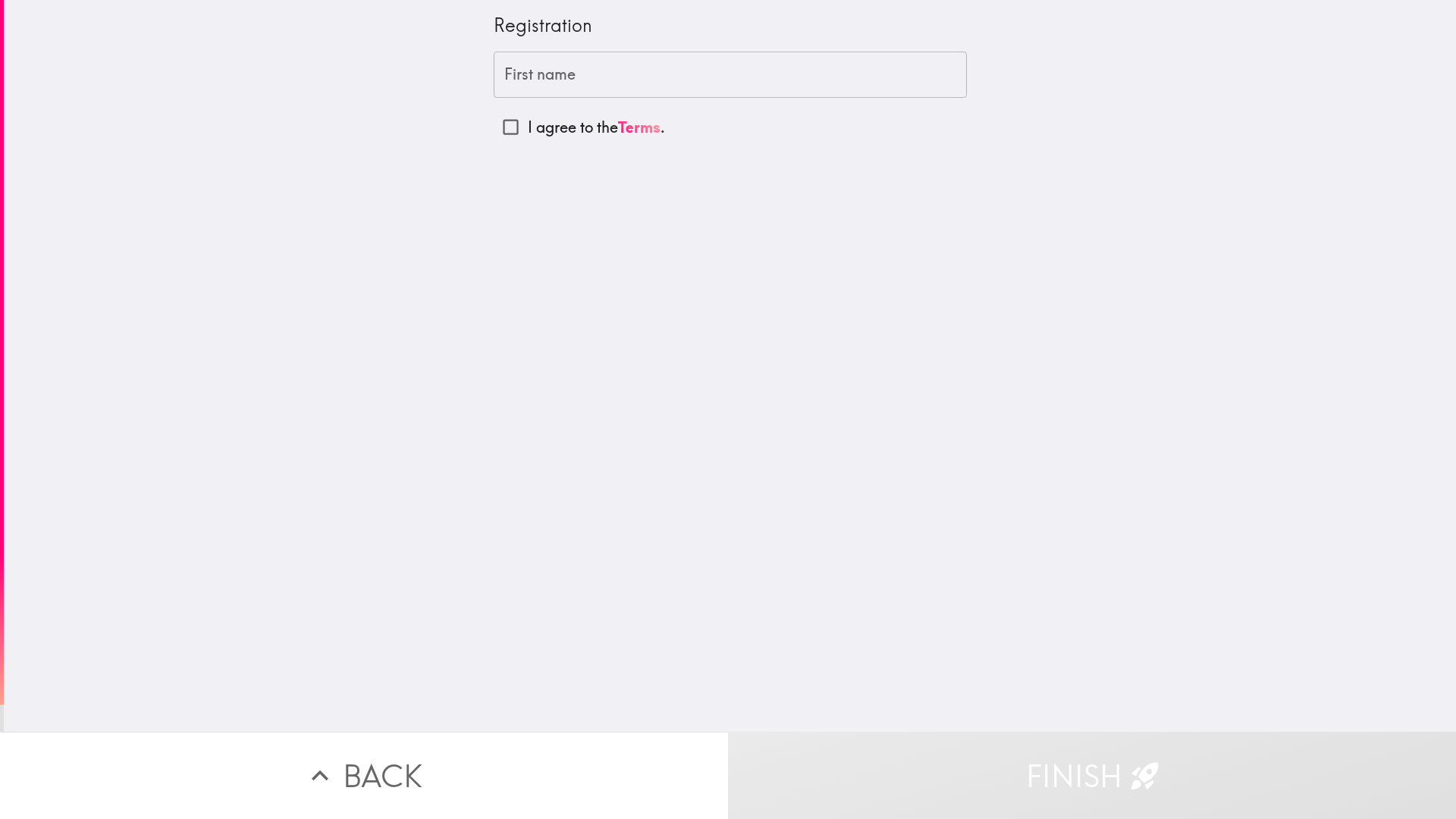
click at [603, 65] on input "First name" at bounding box center [730, 75] width 473 height 47
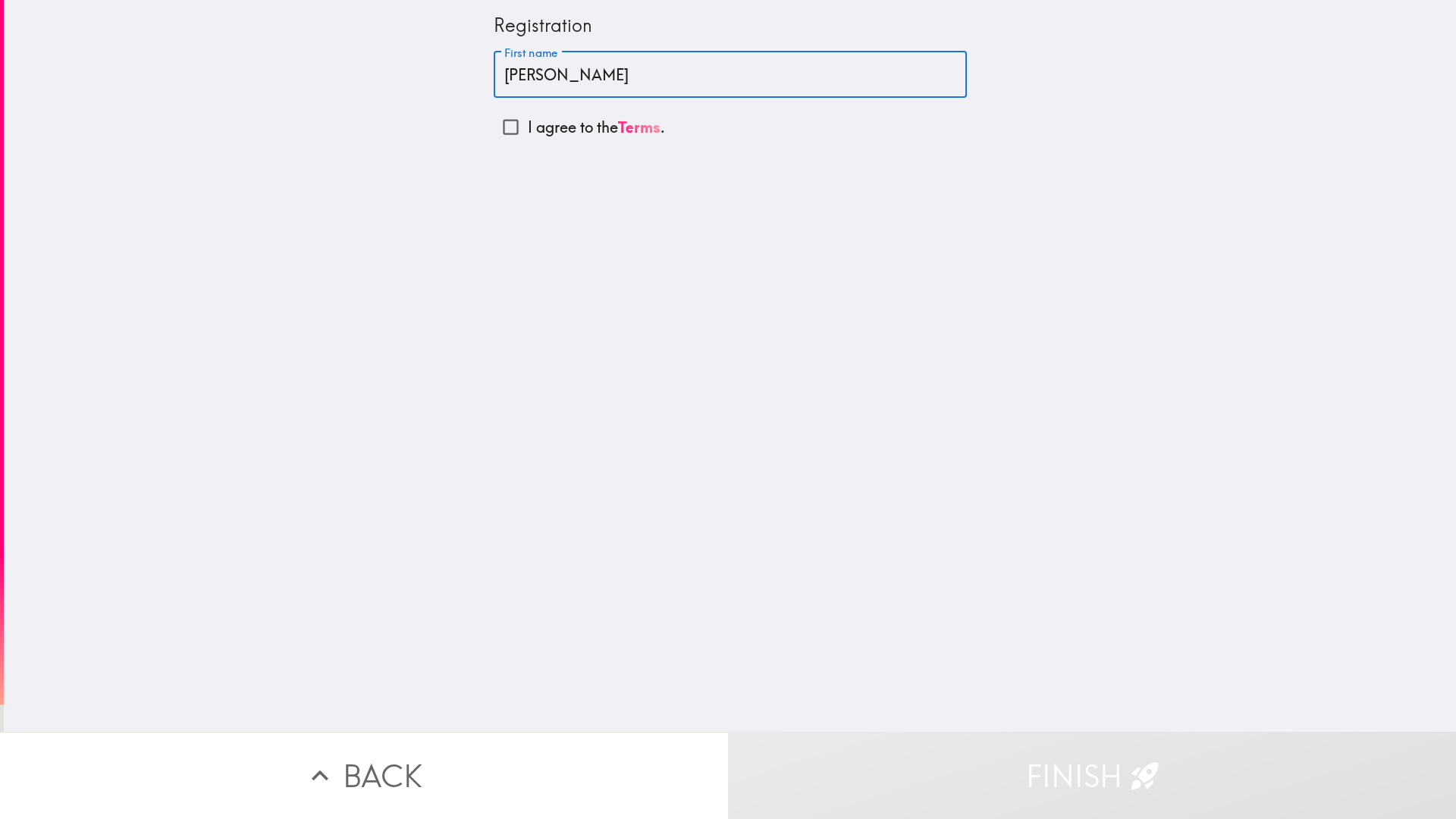
type input "[PERSON_NAME]"
